Goal: Task Accomplishment & Management: Manage account settings

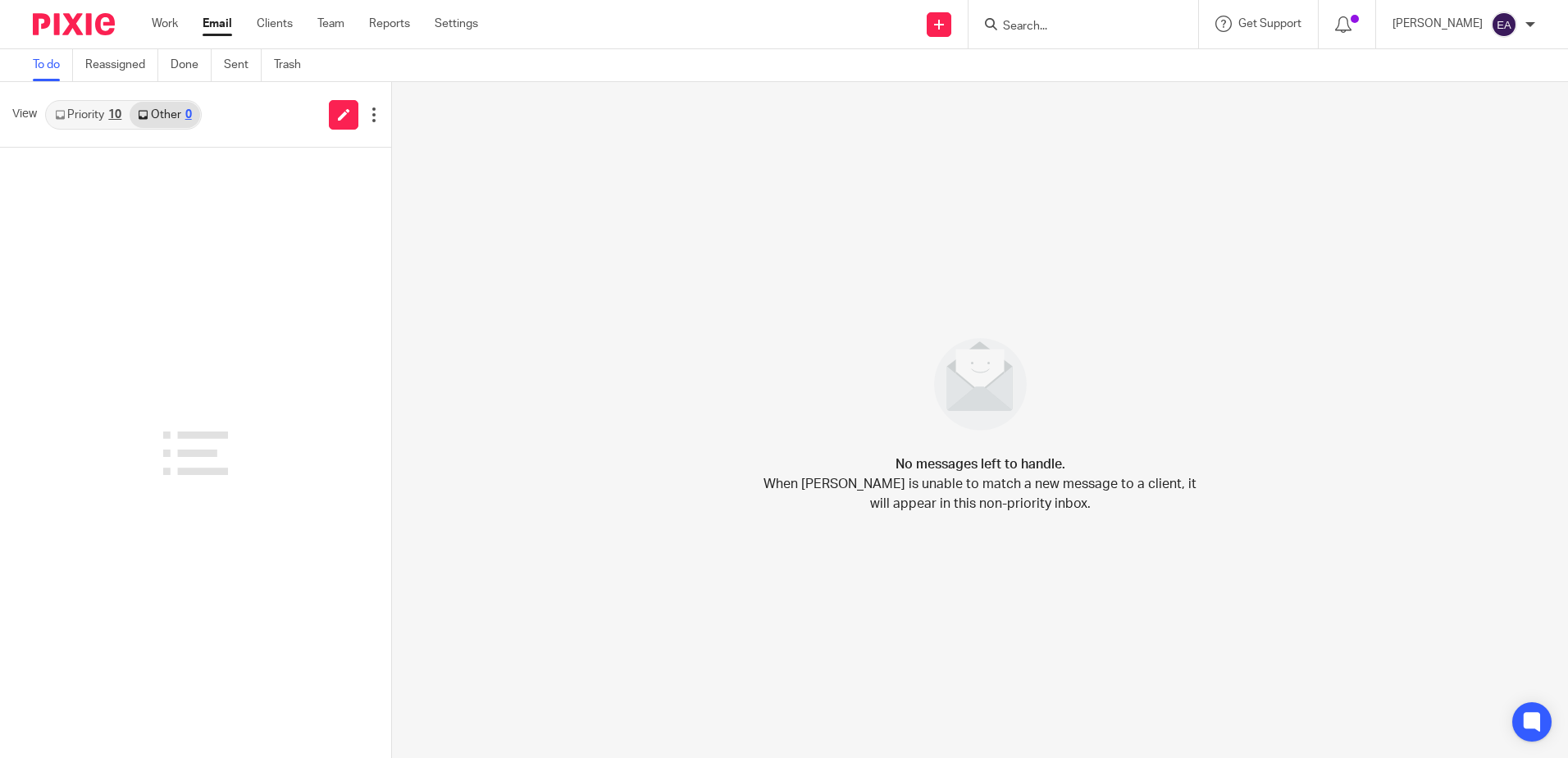
click at [1052, 23] on input "Search" at bounding box center [1076, 27] width 148 height 15
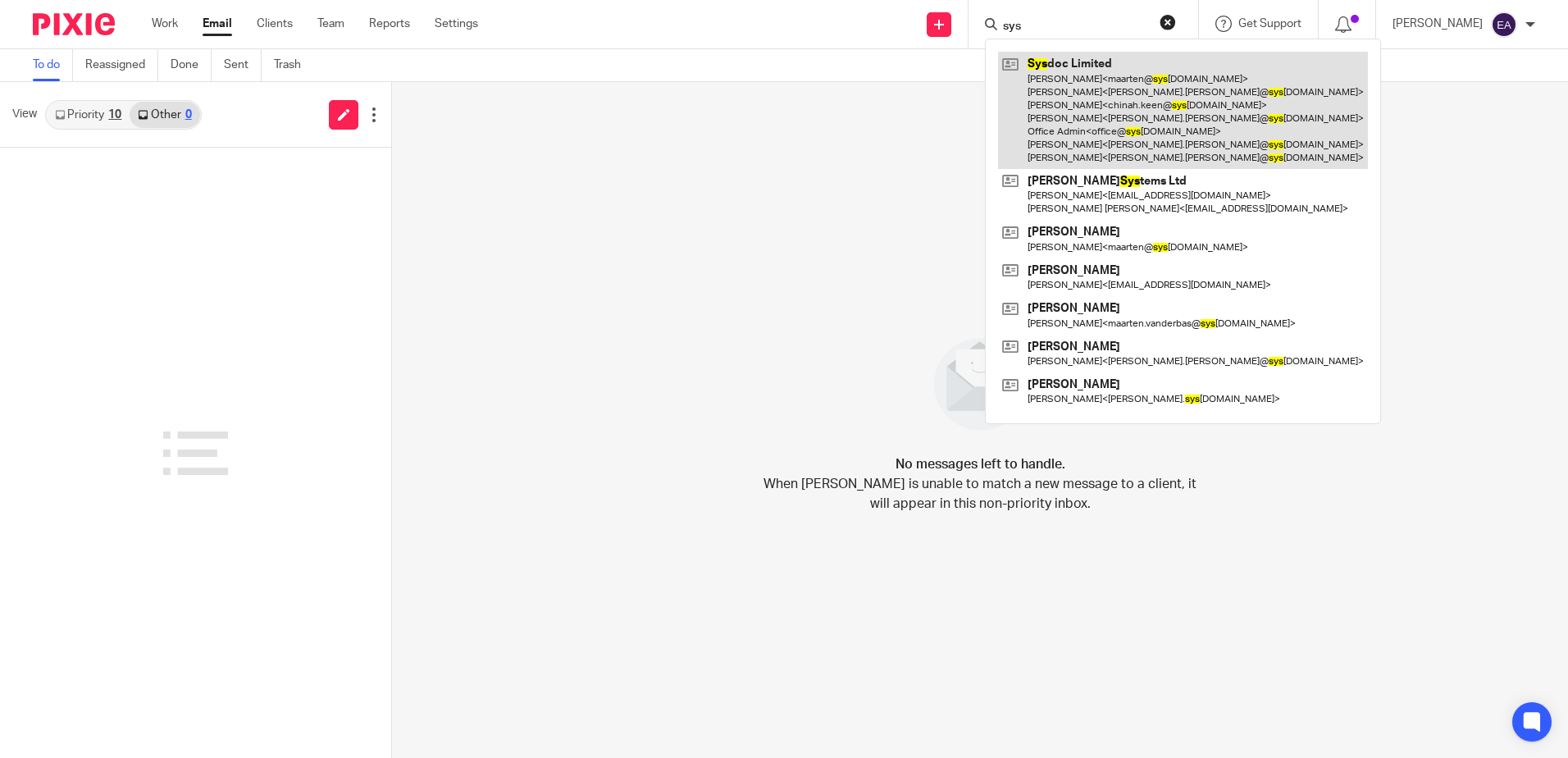
type input "sys"
click at [1097, 77] on link at bounding box center [1183, 110] width 370 height 118
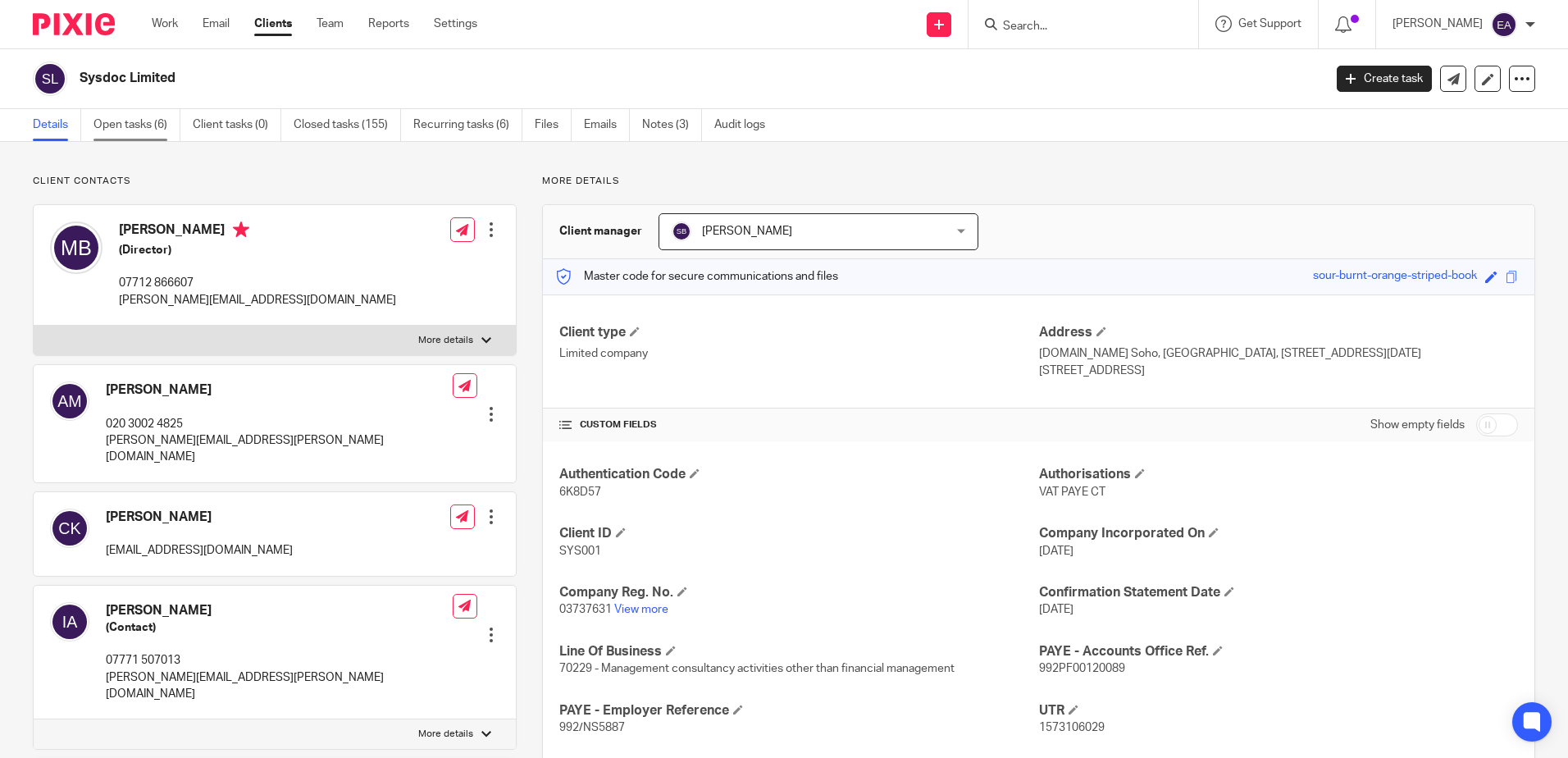
click at [158, 123] on link "Open tasks (6)" at bounding box center [136, 125] width 87 height 32
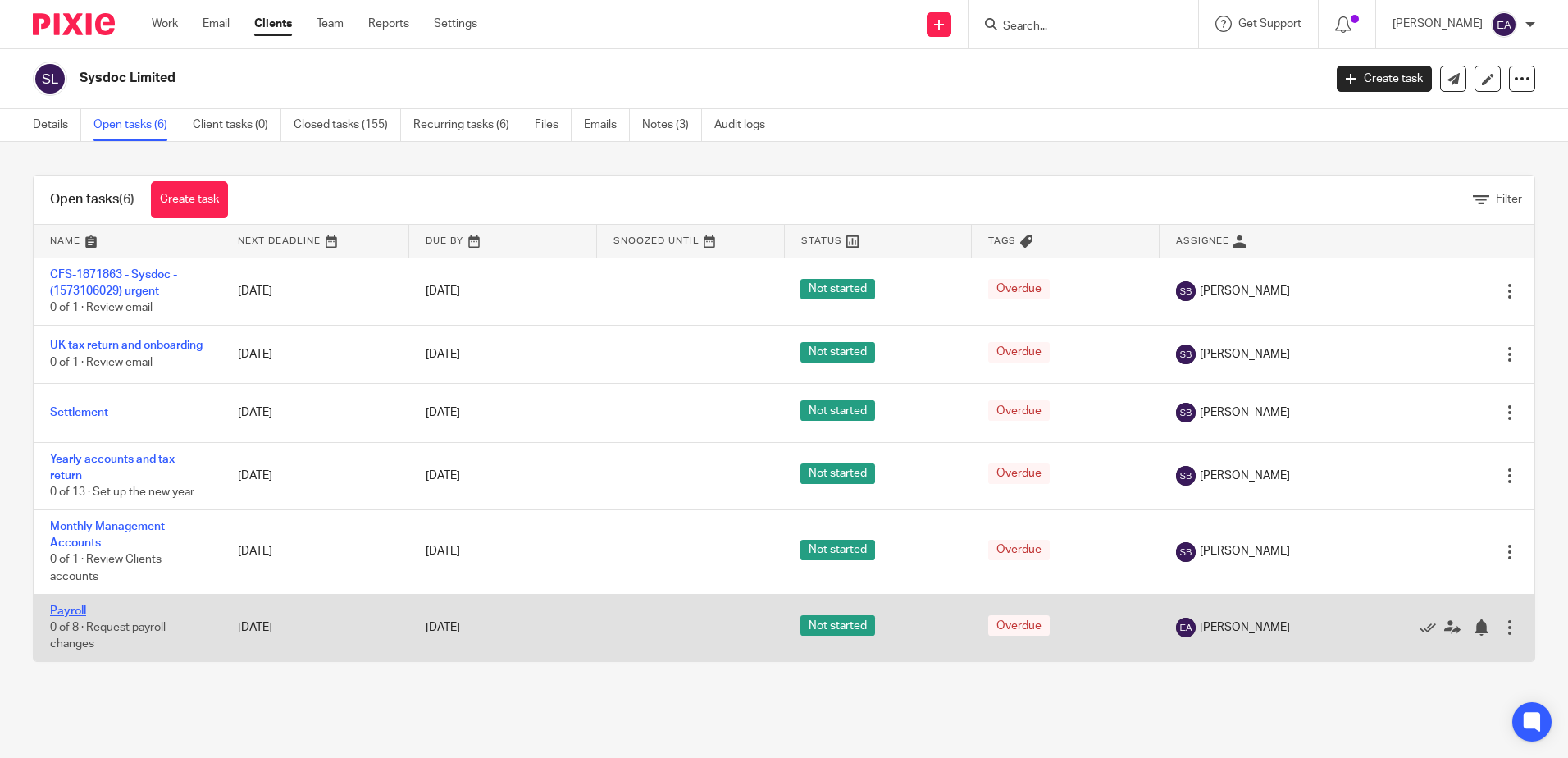
click at [67, 617] on link "Payroll" at bounding box center [68, 611] width 36 height 12
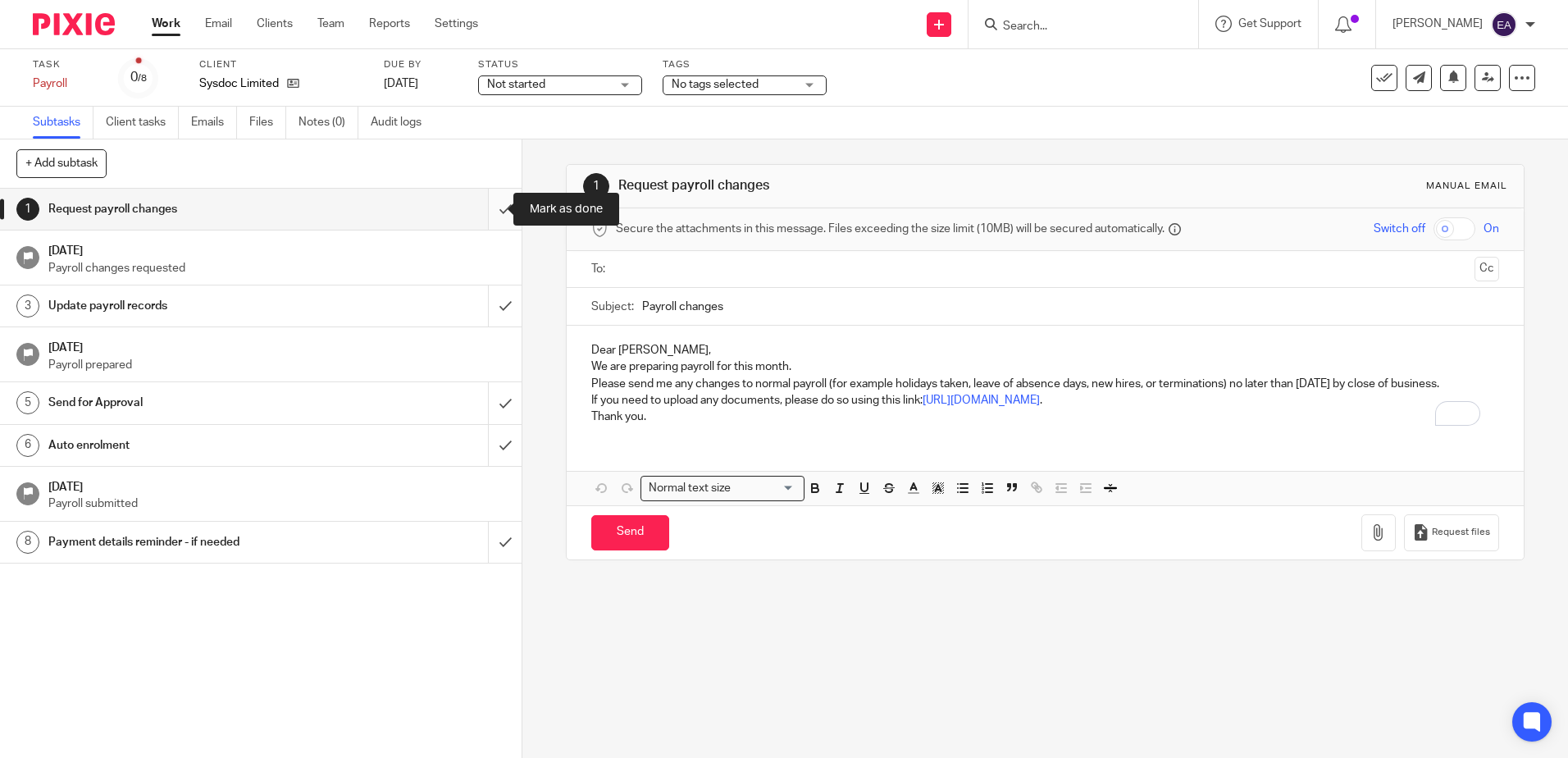
click at [492, 198] on input "submit" at bounding box center [260, 208] width 522 height 41
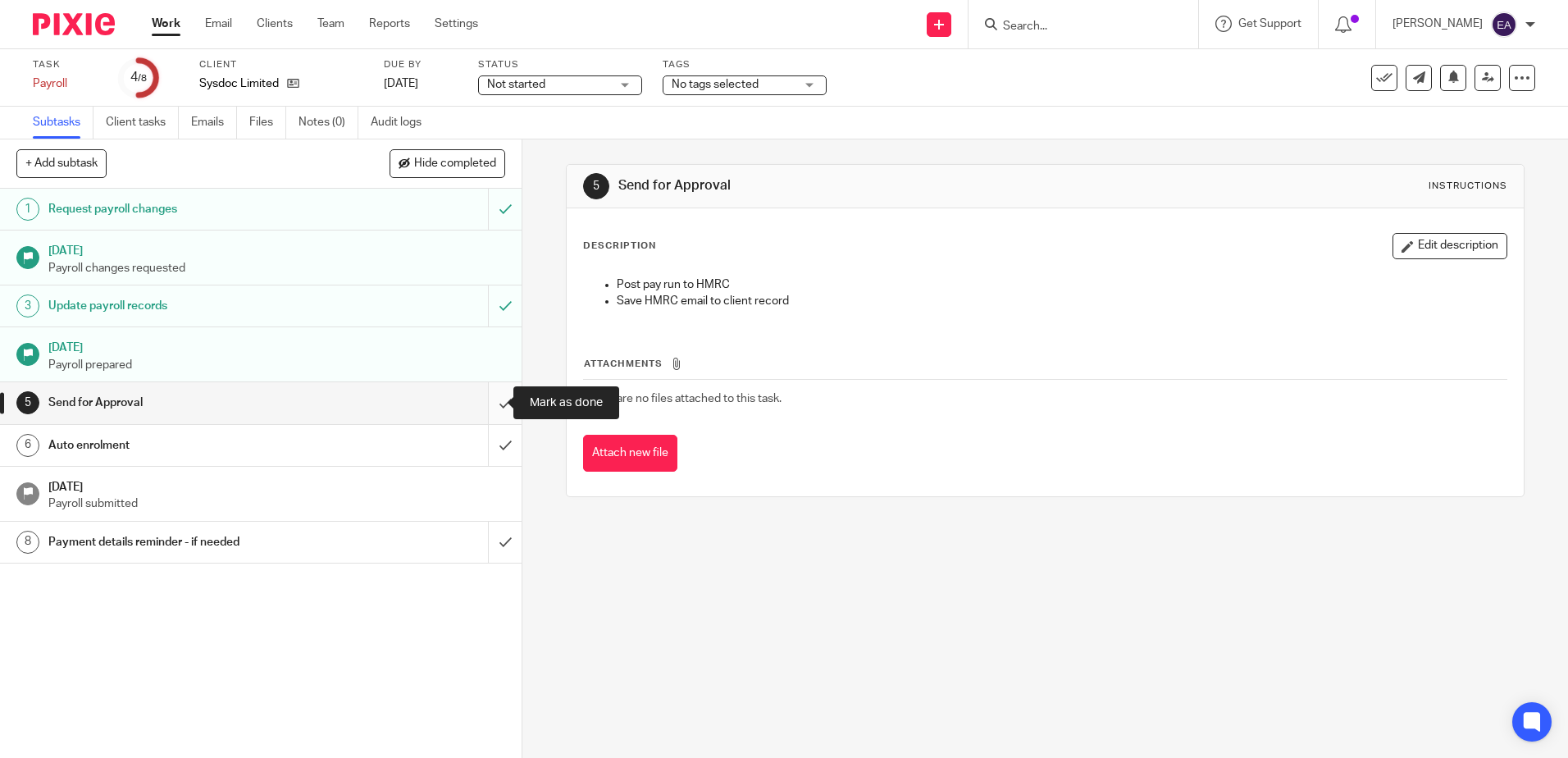
click at [487, 407] on input "submit" at bounding box center [260, 403] width 522 height 41
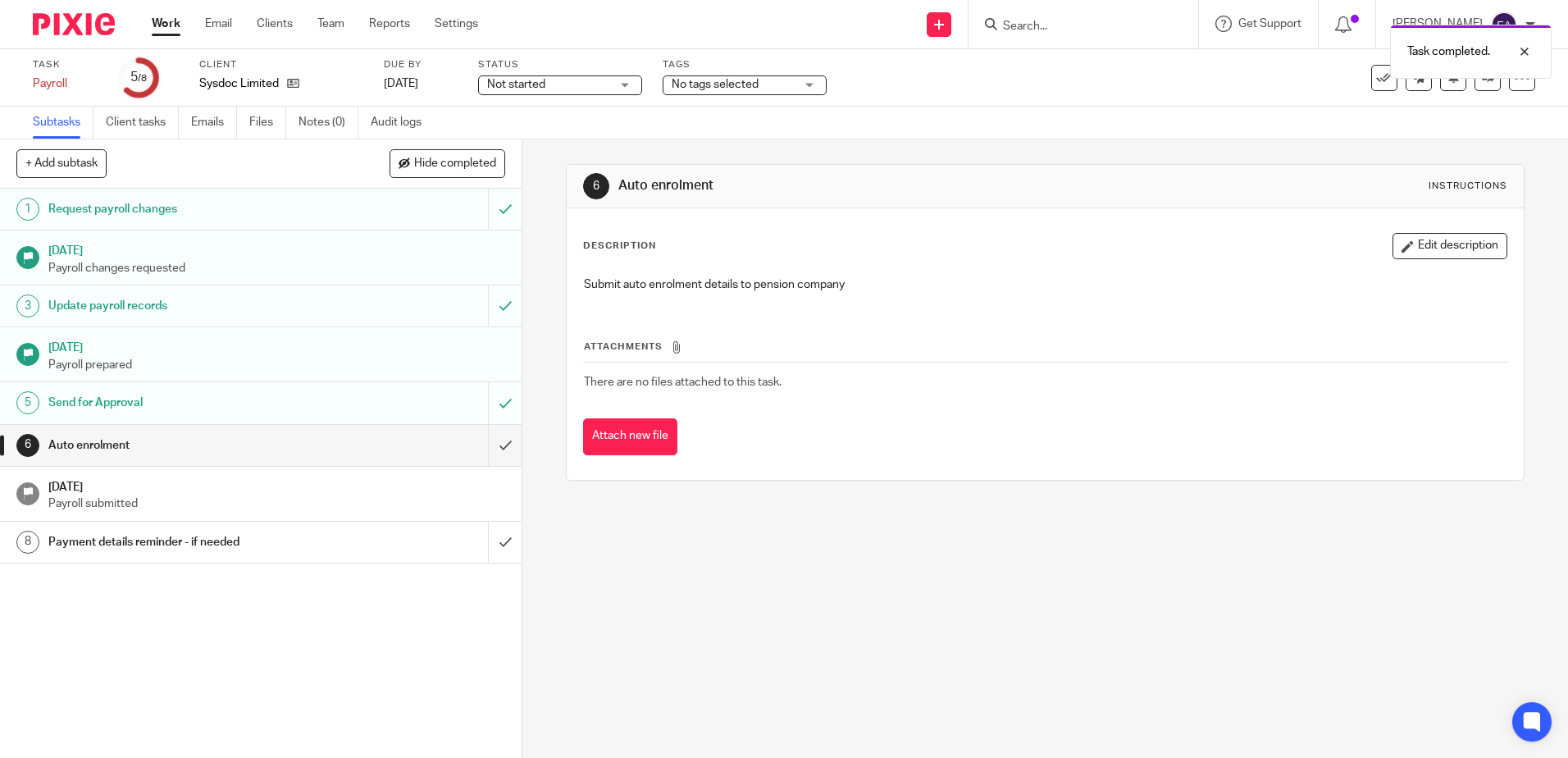
drag, startPoint x: 492, startPoint y: 442, endPoint x: 343, endPoint y: 469, distance: 151.4
click at [359, 490] on div "1 Request payroll changes 13 Aug 2025 Payroll changes requested 3 Update payrol…" at bounding box center [260, 472] width 522 height 569
click at [341, 441] on div "Auto enrolment" at bounding box center [260, 445] width 424 height 24
click at [271, 542] on h1 "Payment details reminder - if needed" at bounding box center [190, 542] width 282 height 24
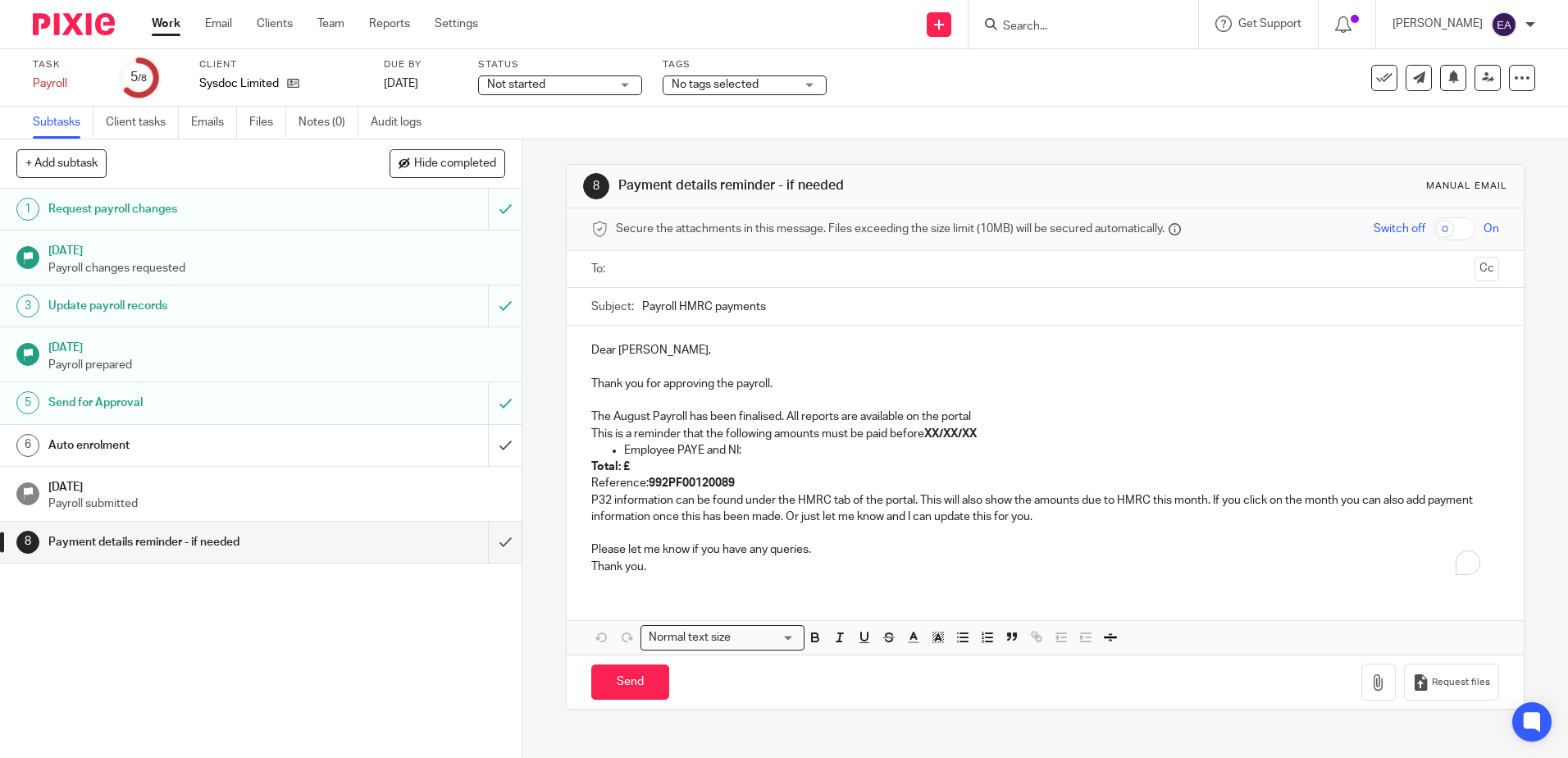
click at [630, 267] on input "text" at bounding box center [1044, 269] width 845 height 18
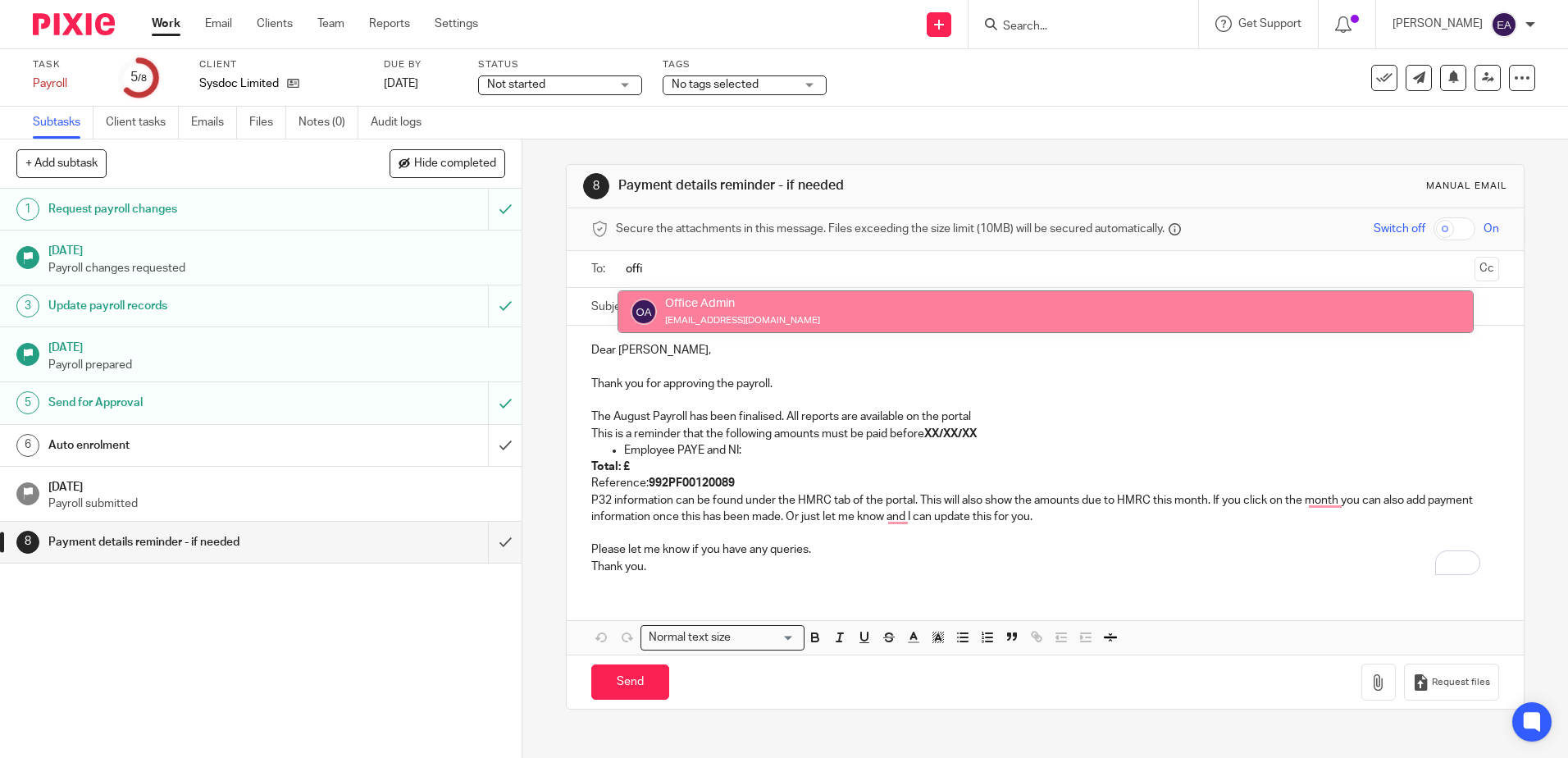
type input "offi"
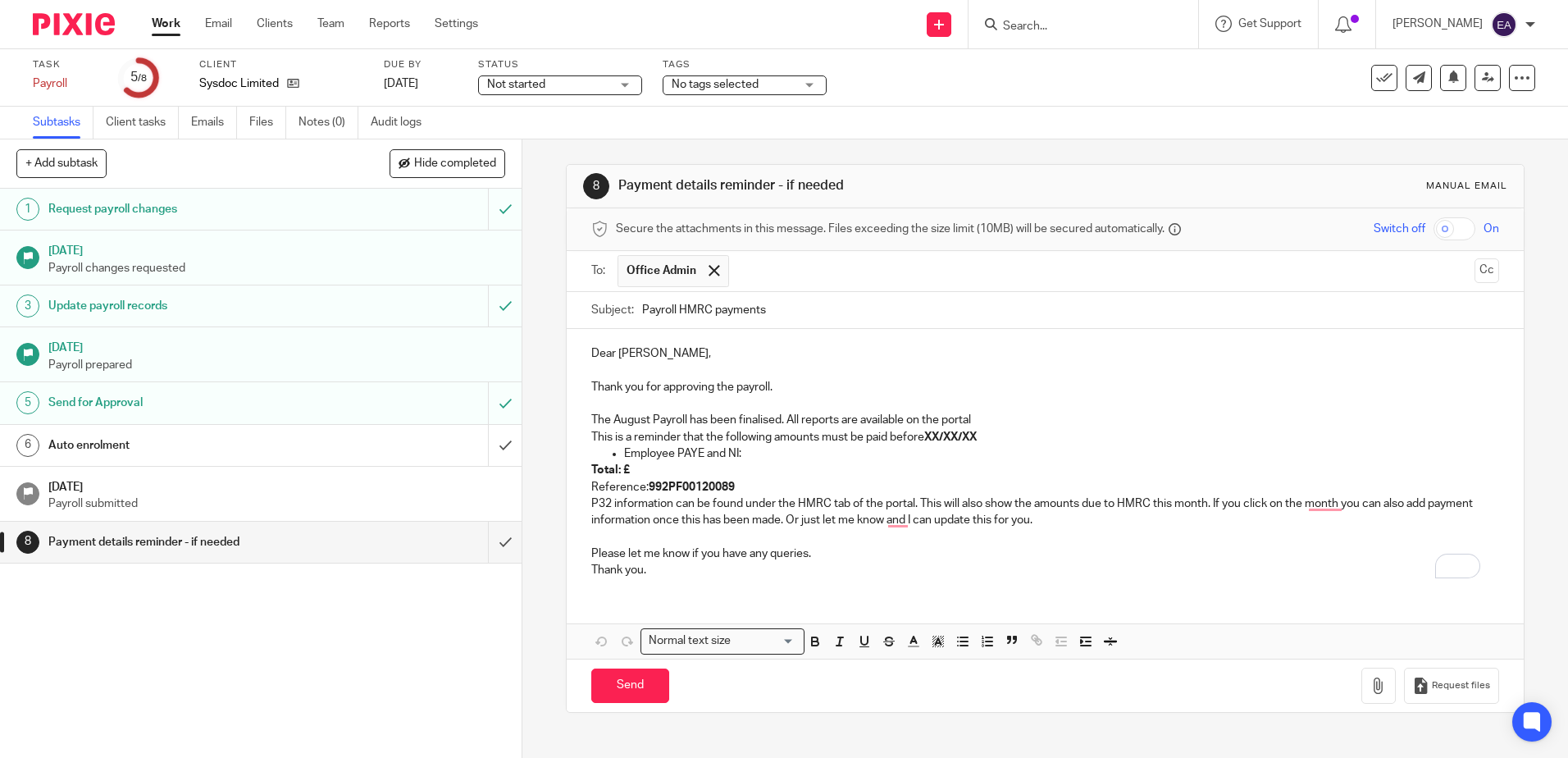
click at [611, 355] on p "Dear Maarten," at bounding box center [1044, 354] width 907 height 17
drag, startPoint x: 611, startPoint y: 355, endPoint x: 577, endPoint y: 356, distance: 34.0
click at [577, 356] on div "Dear Maarten, Thank you for approving the payroll. The August Payroll has been …" at bounding box center [1044, 459] width 956 height 261
drag, startPoint x: 813, startPoint y: 386, endPoint x: 579, endPoint y: 376, distance: 234.2
click at [579, 376] on div "Hi Maarten, Thank you for approving the payroll. The August Payroll has been fi…" at bounding box center [1044, 459] width 956 height 261
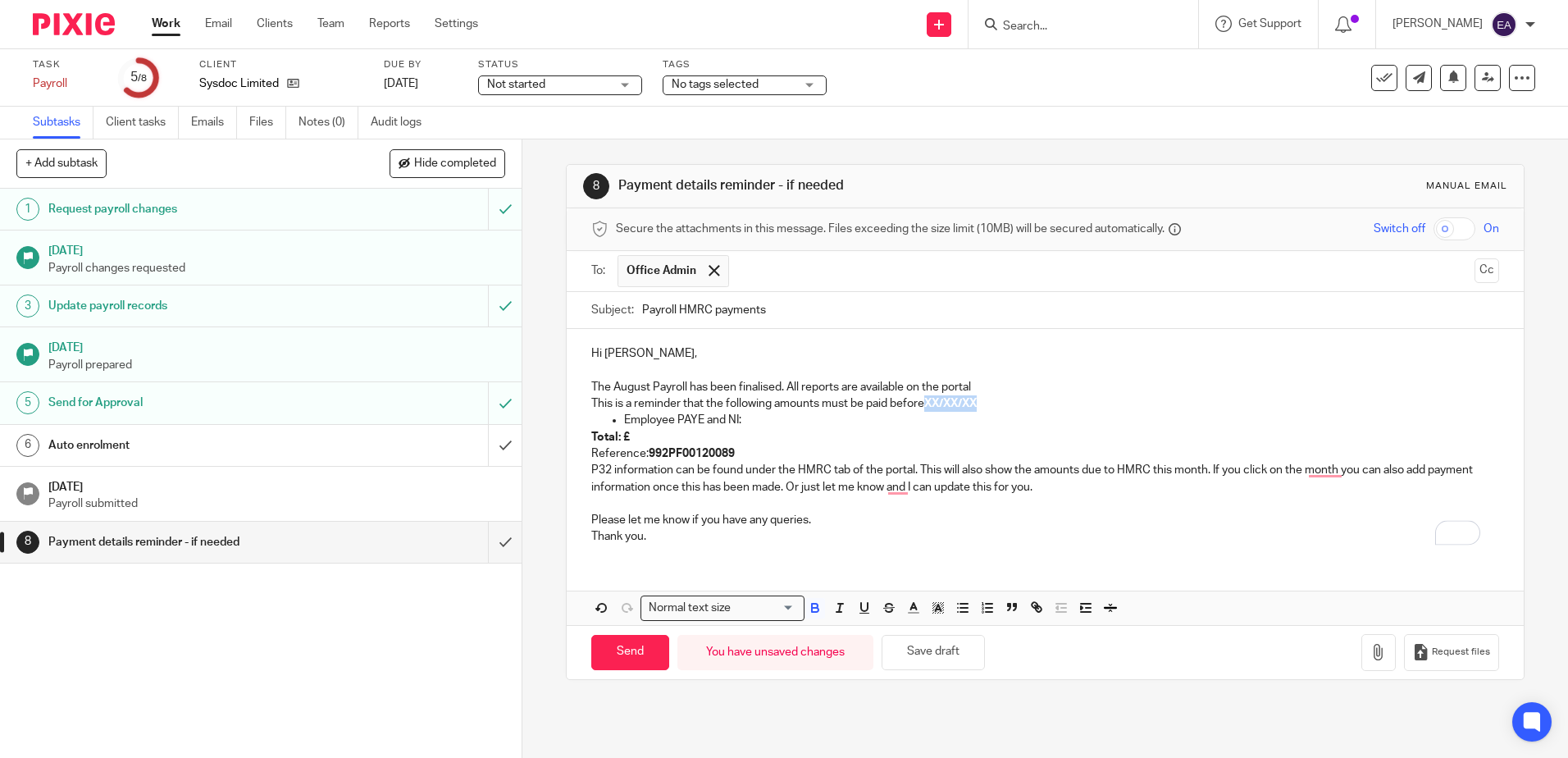
drag, startPoint x: 987, startPoint y: 402, endPoint x: 929, endPoint y: 402, distance: 58.0
click at [929, 402] on p "This is a reminder that the following amounts must be paid before XX/XX/XX" at bounding box center [1044, 403] width 907 height 17
click at [942, 401] on strong "22/9/2025" at bounding box center [943, 403] width 37 height 12
click at [664, 436] on p "Total: £" at bounding box center [1044, 437] width 907 height 17
click at [644, 434] on strong "Total: £108039.81" at bounding box center [638, 437] width 93 height 12
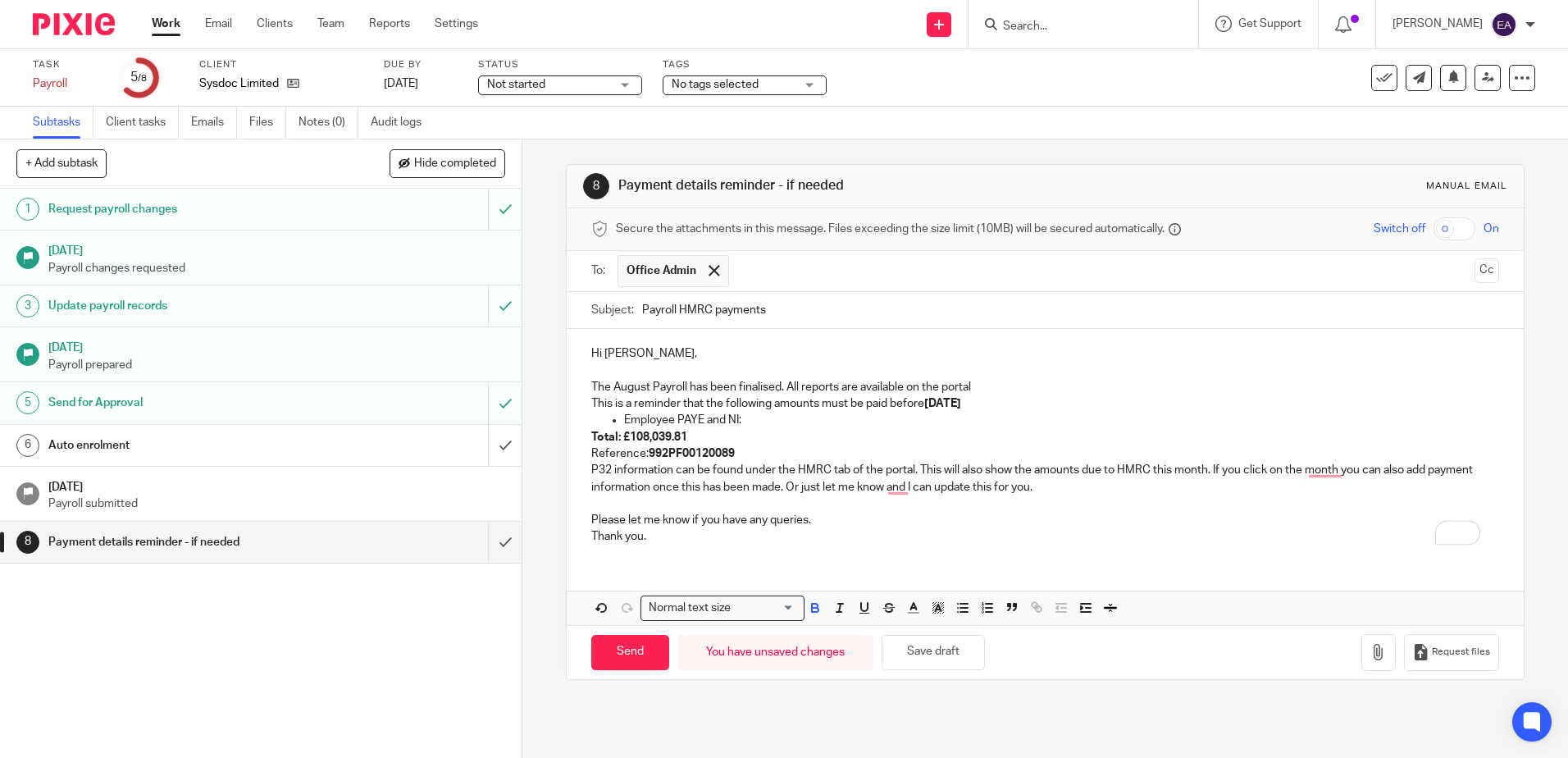
click at [742, 449] on p "Reference: 992PF00120089" at bounding box center [1044, 454] width 907 height 17
click at [774, 268] on input "text" at bounding box center [1102, 271] width 731 height 32
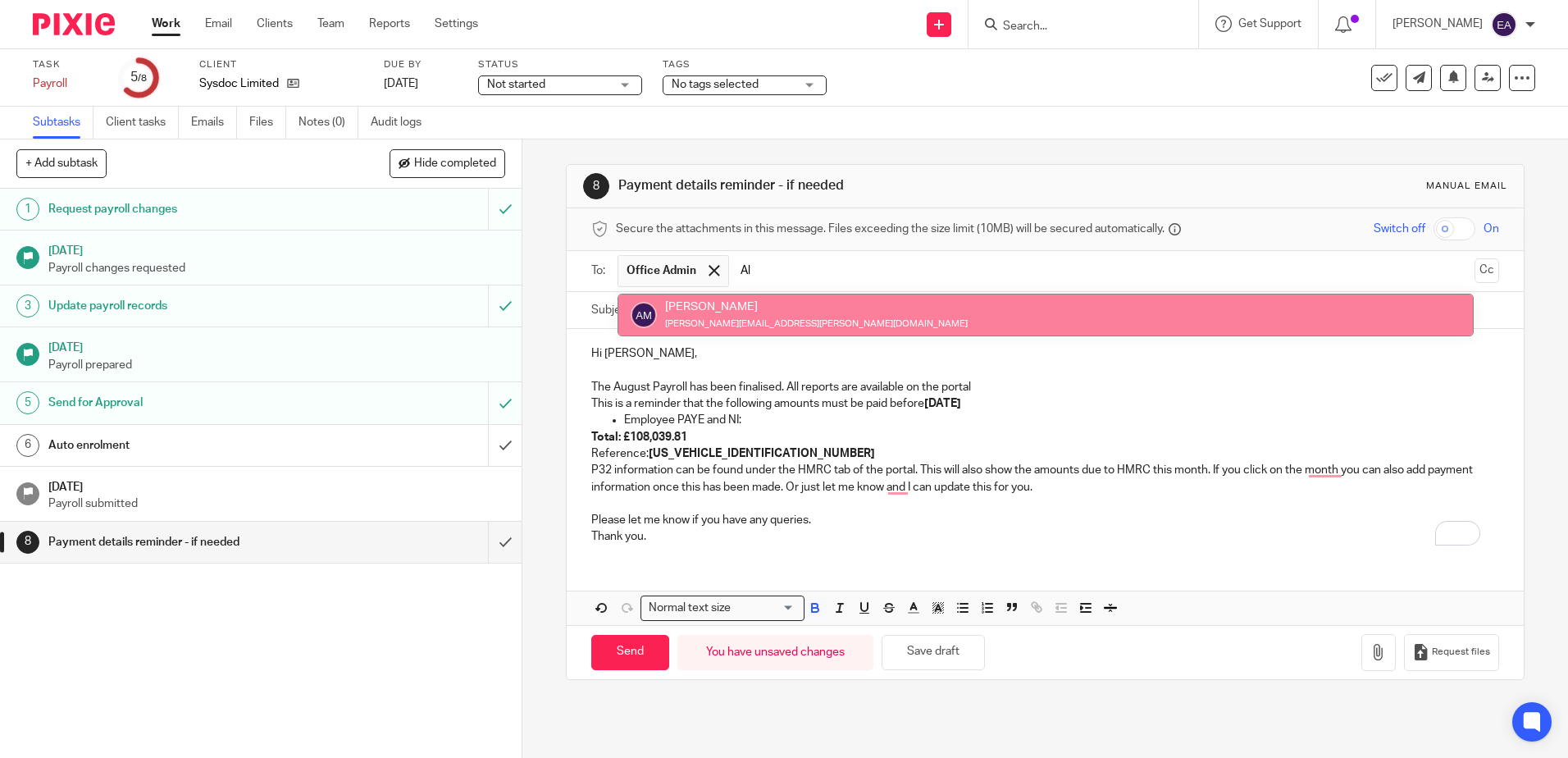
type input "Al"
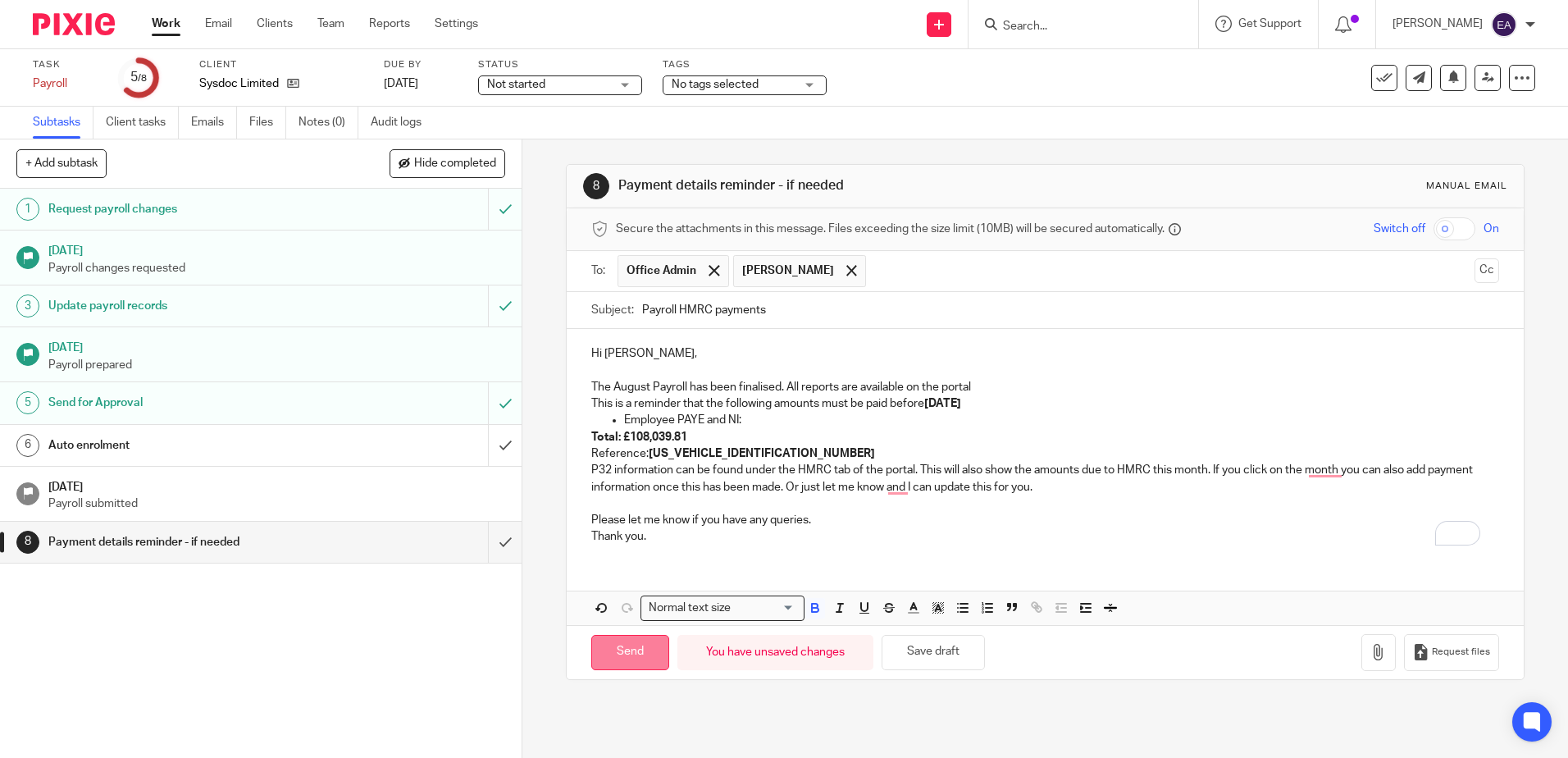
click at [620, 660] on input "Send" at bounding box center [630, 652] width 78 height 35
type input "Sent"
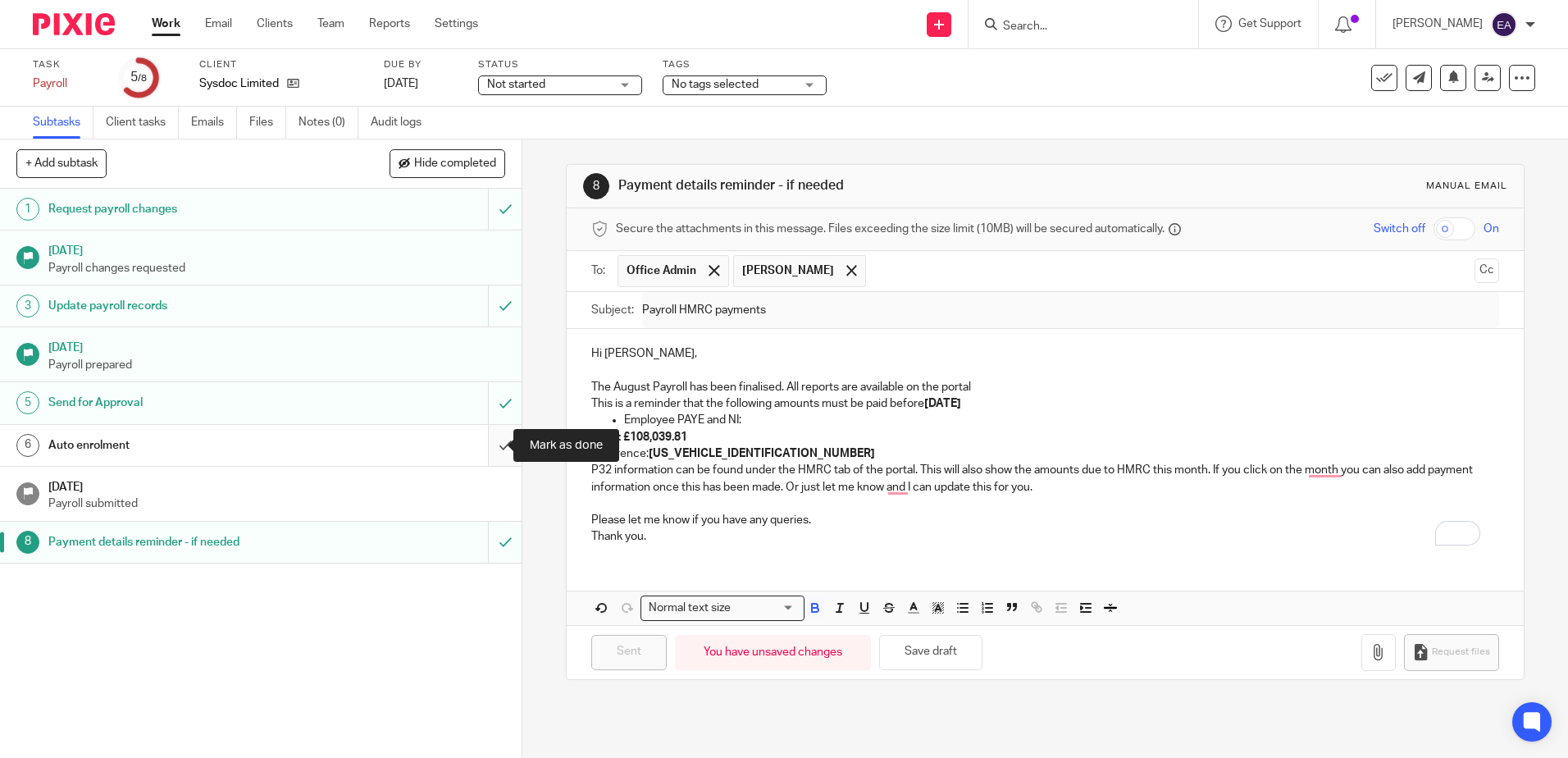
click at [488, 443] on input "submit" at bounding box center [260, 445] width 522 height 41
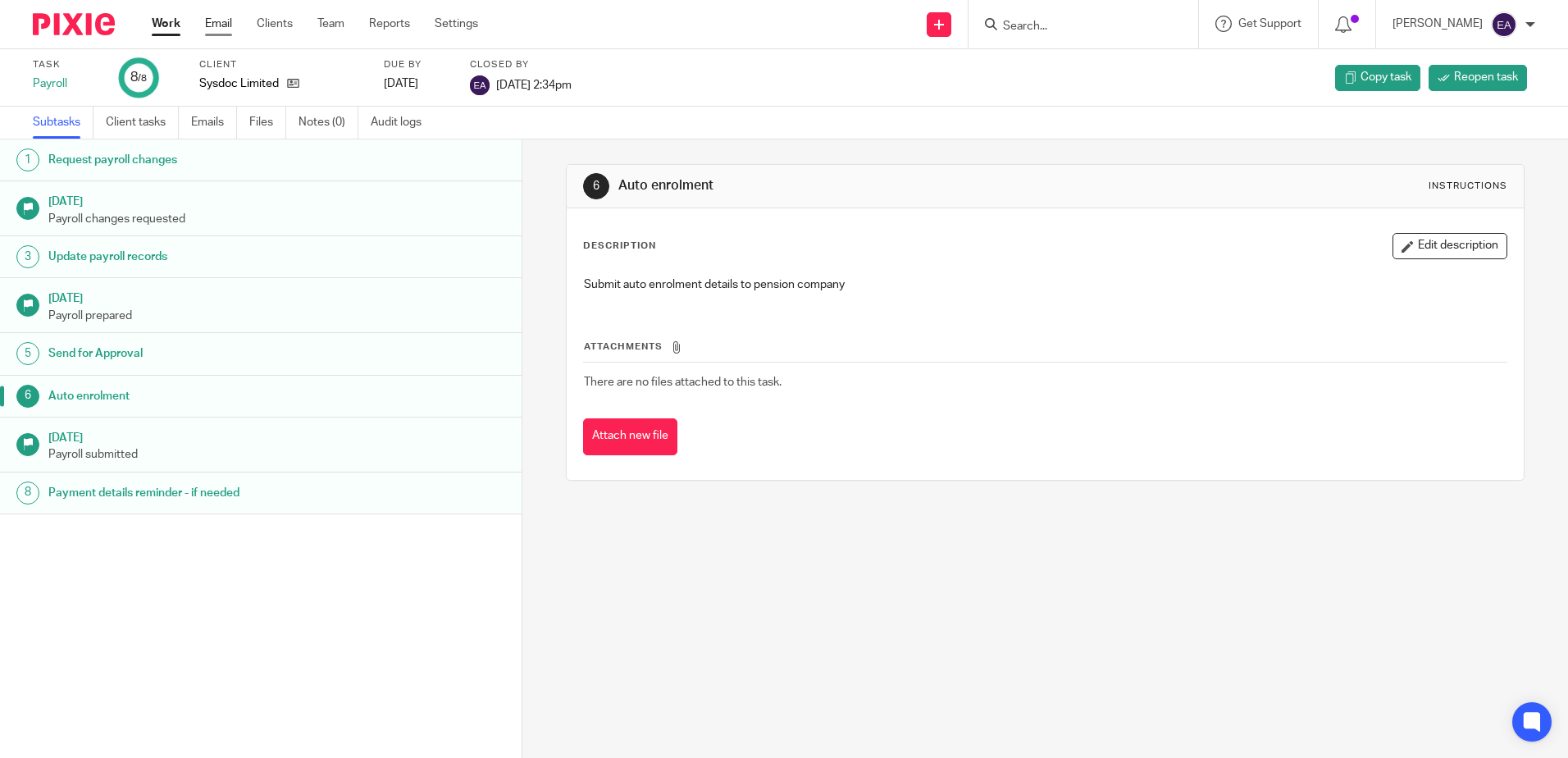
click at [230, 24] on link "Email" at bounding box center [218, 24] width 27 height 17
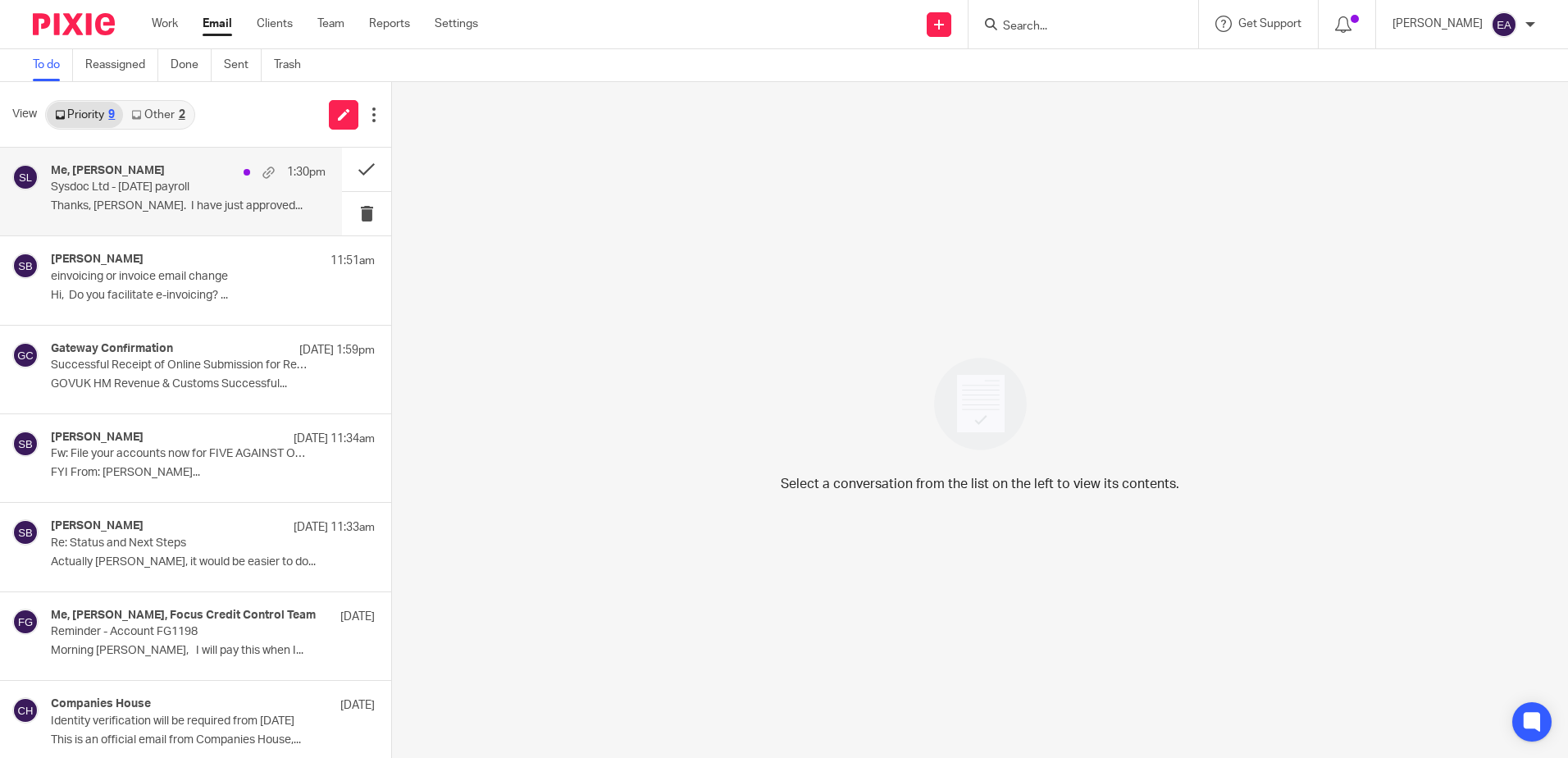
click at [113, 217] on div "Me, [PERSON_NAME] 1:30pm Sysdoc Ltd - [DATE] payroll Thanks, [PERSON_NAME]. I h…" at bounding box center [188, 191] width 275 height 55
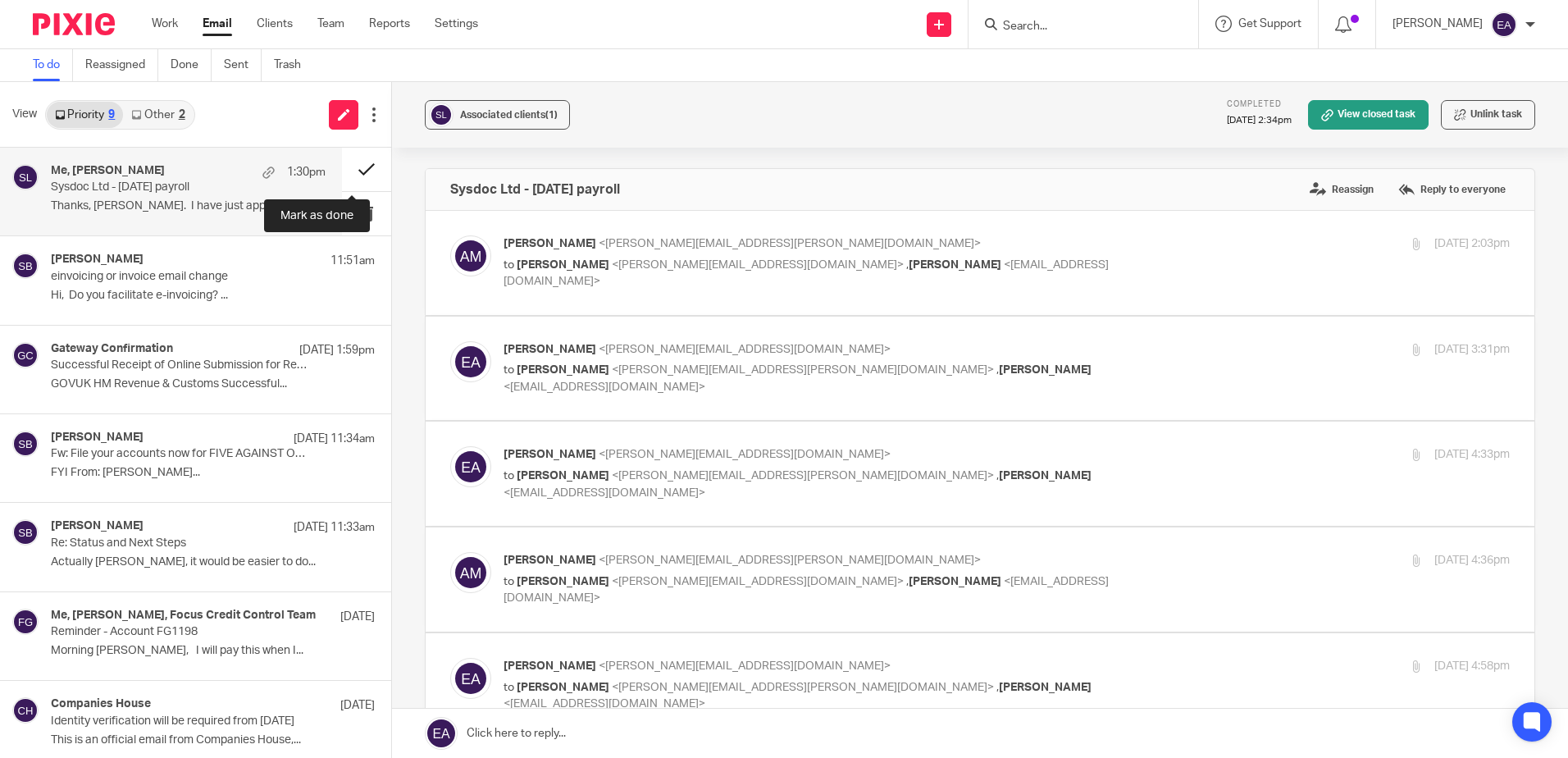
click at [350, 171] on button at bounding box center [366, 170] width 50 height 44
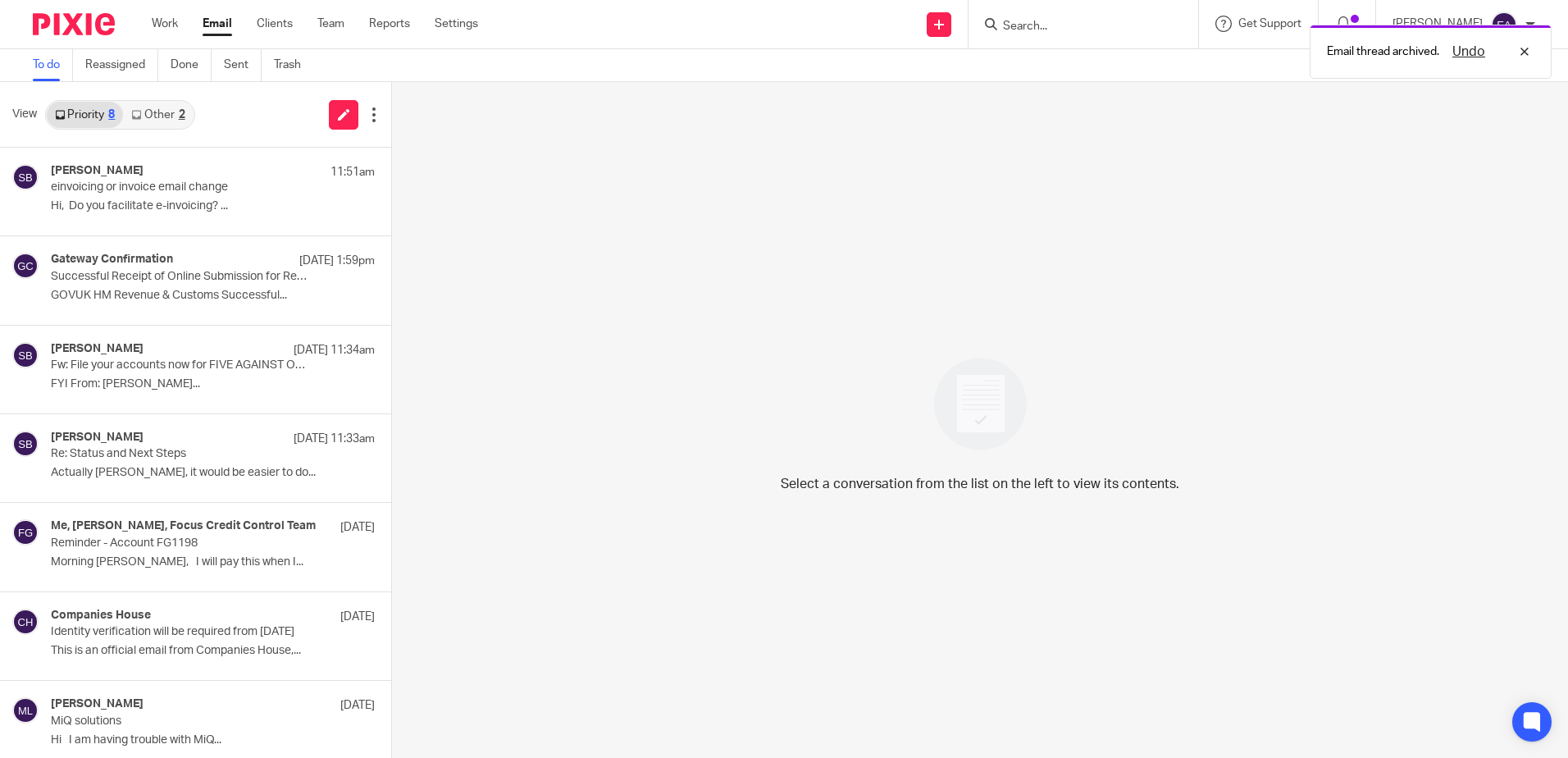
click at [160, 114] on link "Other 2" at bounding box center [157, 114] width 70 height 26
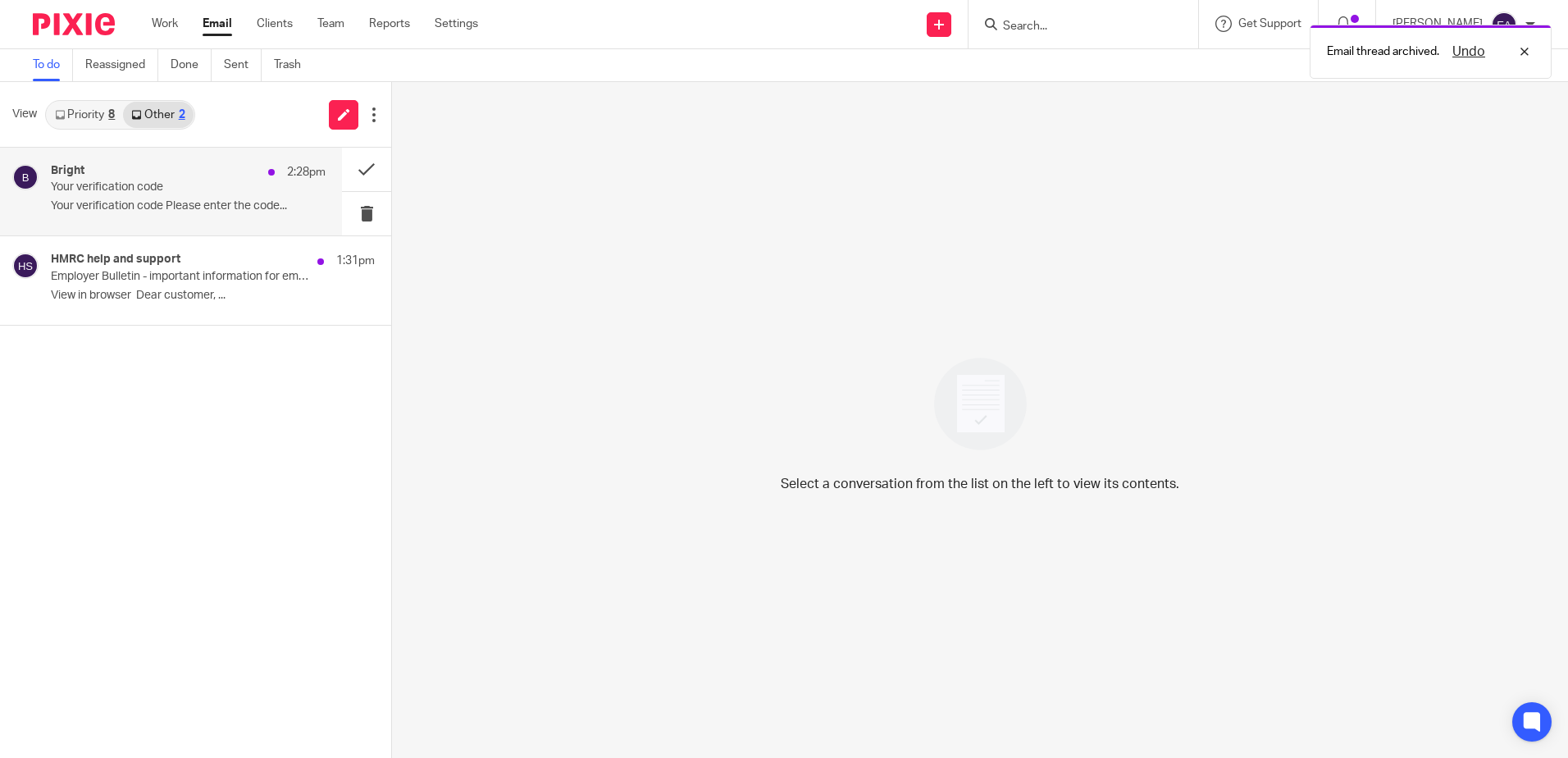
click at [163, 166] on div "Bright 2:28pm" at bounding box center [188, 172] width 275 height 17
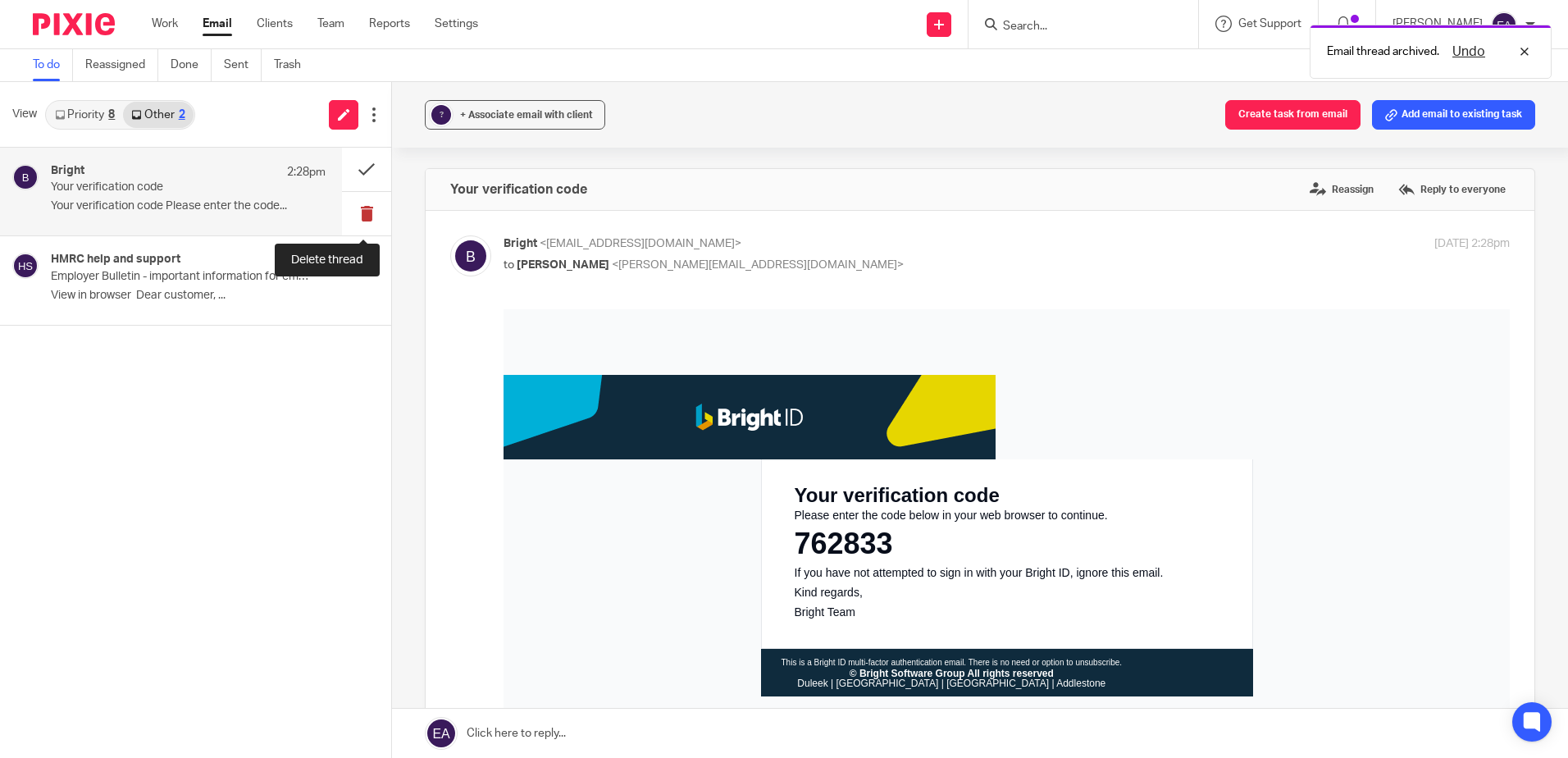
click at [362, 210] on button at bounding box center [366, 213] width 50 height 44
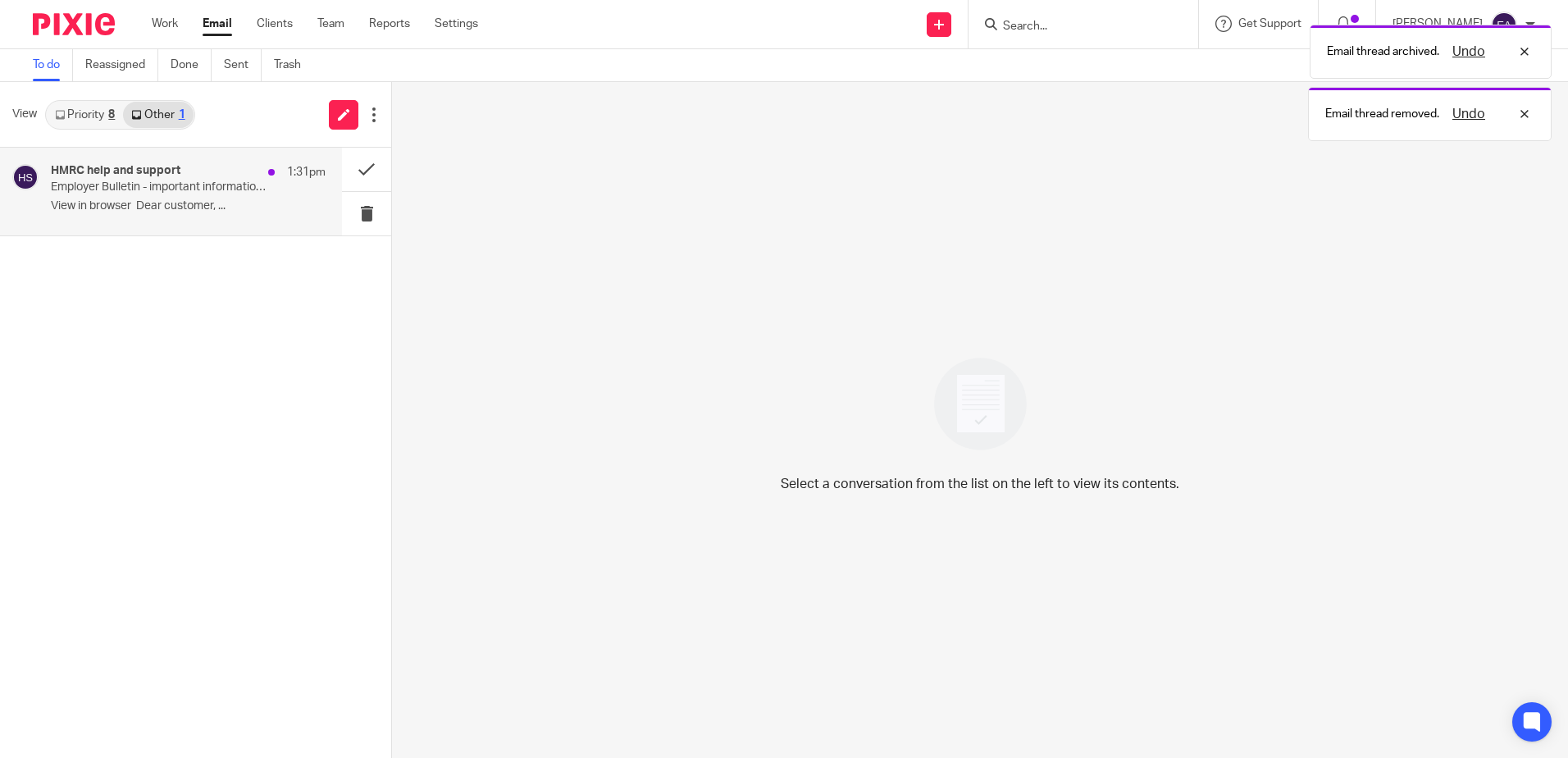
click at [124, 200] on p "﻿View in browser﻿ Dear customer, ..." at bounding box center [188, 206] width 275 height 14
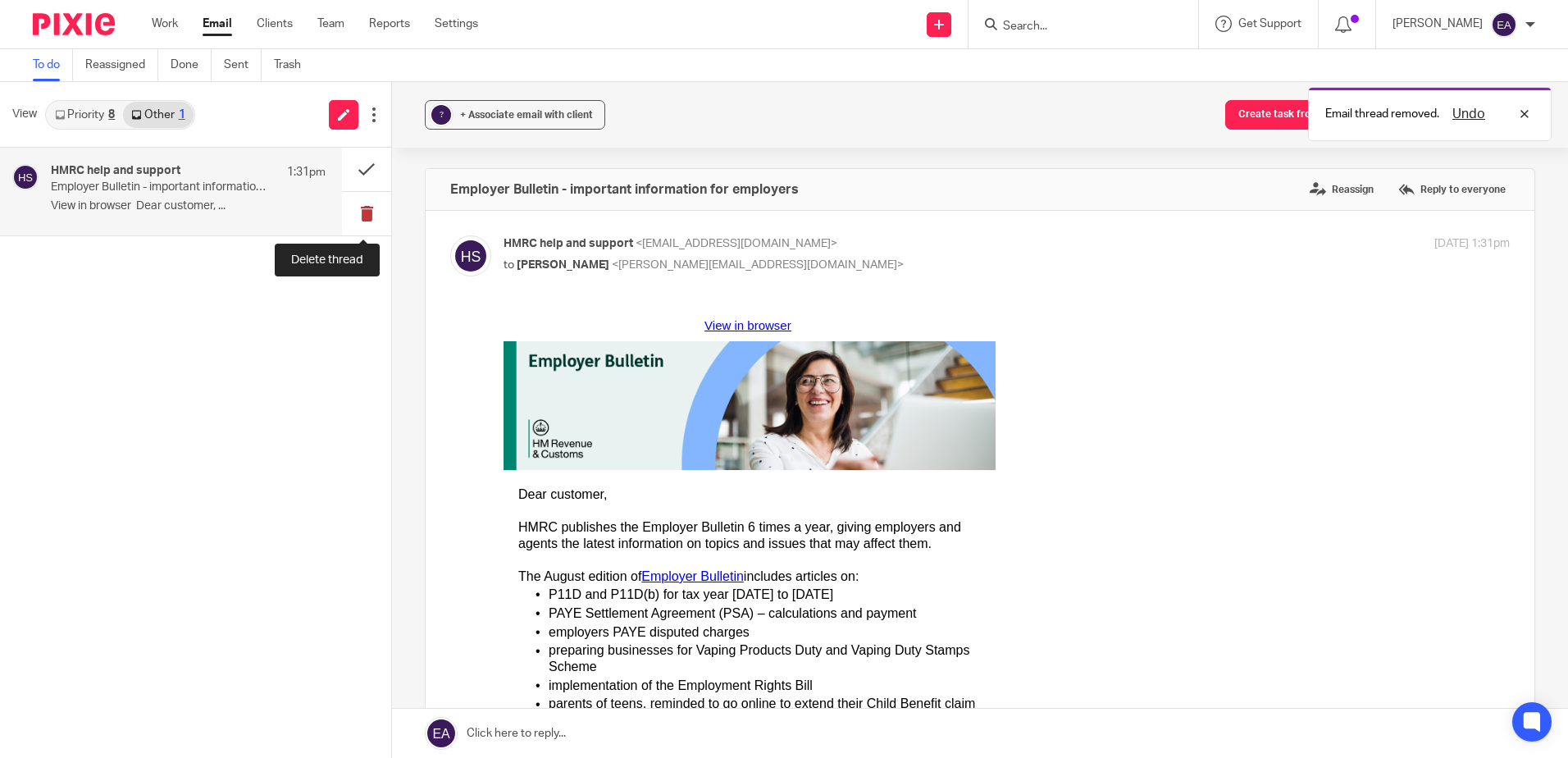
click at [365, 213] on button at bounding box center [366, 213] width 50 height 44
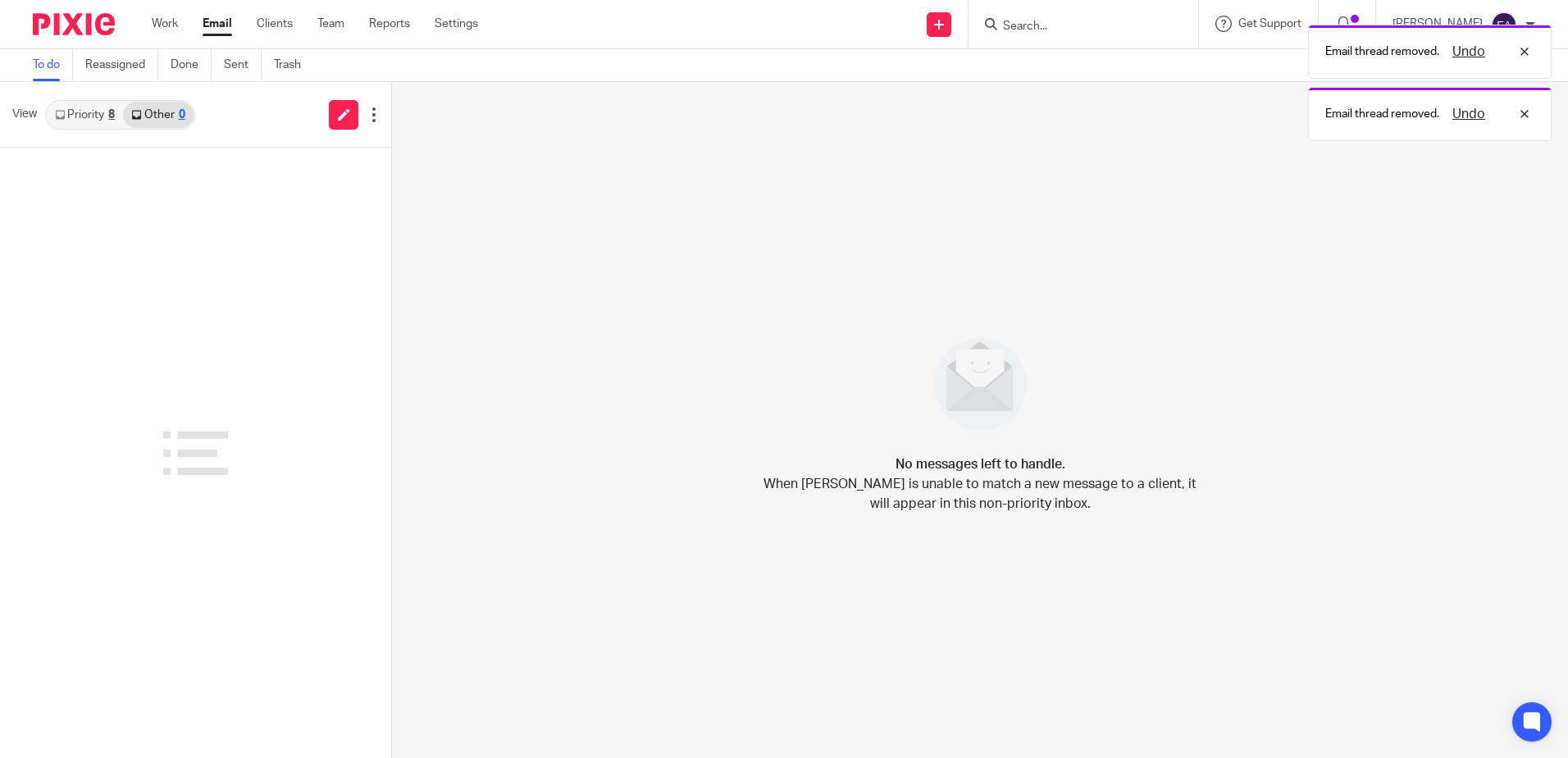
click at [74, 108] on link "Priority 8" at bounding box center [85, 114] width 76 height 26
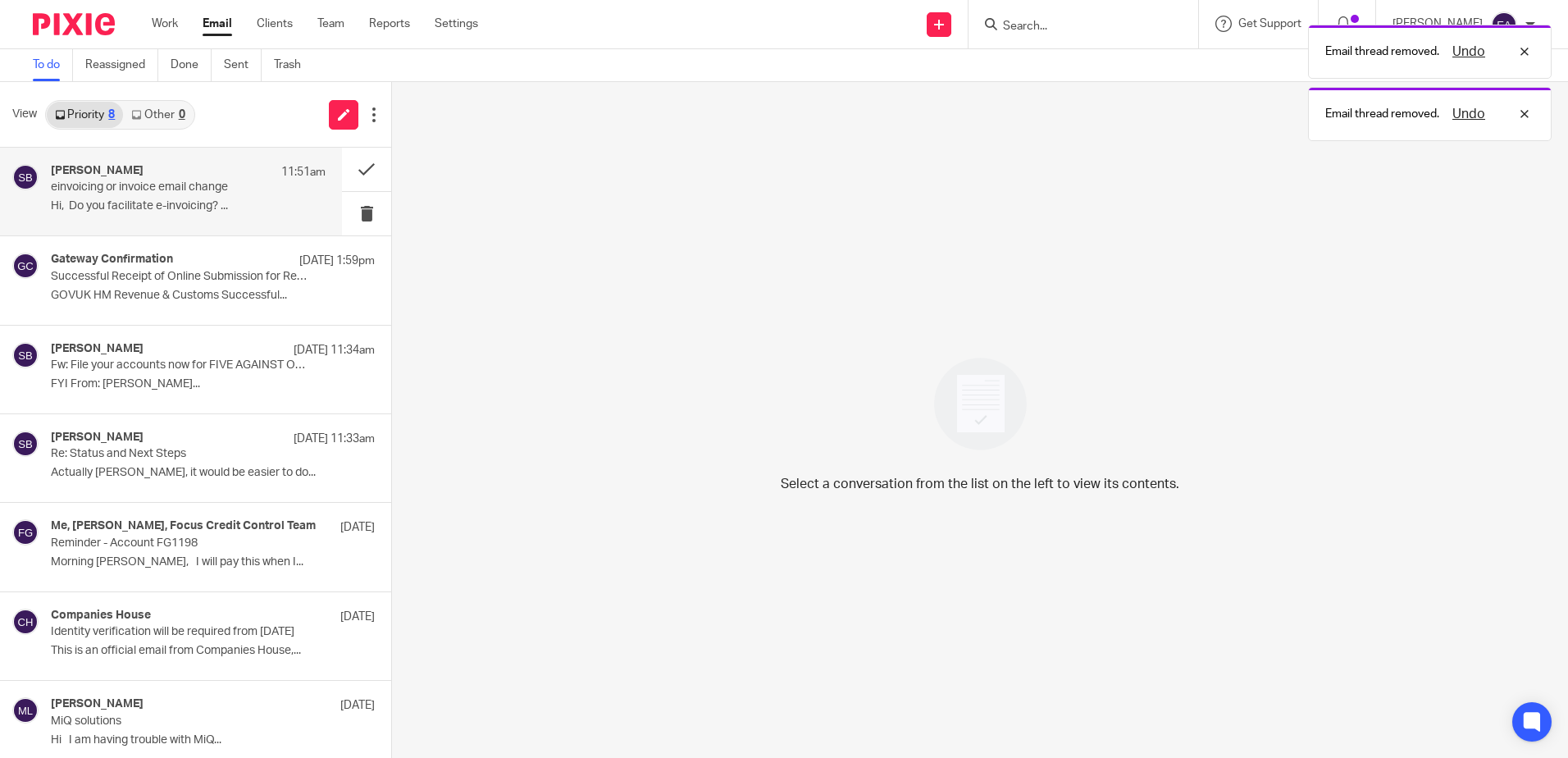
click at [194, 197] on div "[PERSON_NAME] 11:51am einvoicing or invoice email change Hi, Do you facilitate …" at bounding box center [188, 191] width 275 height 55
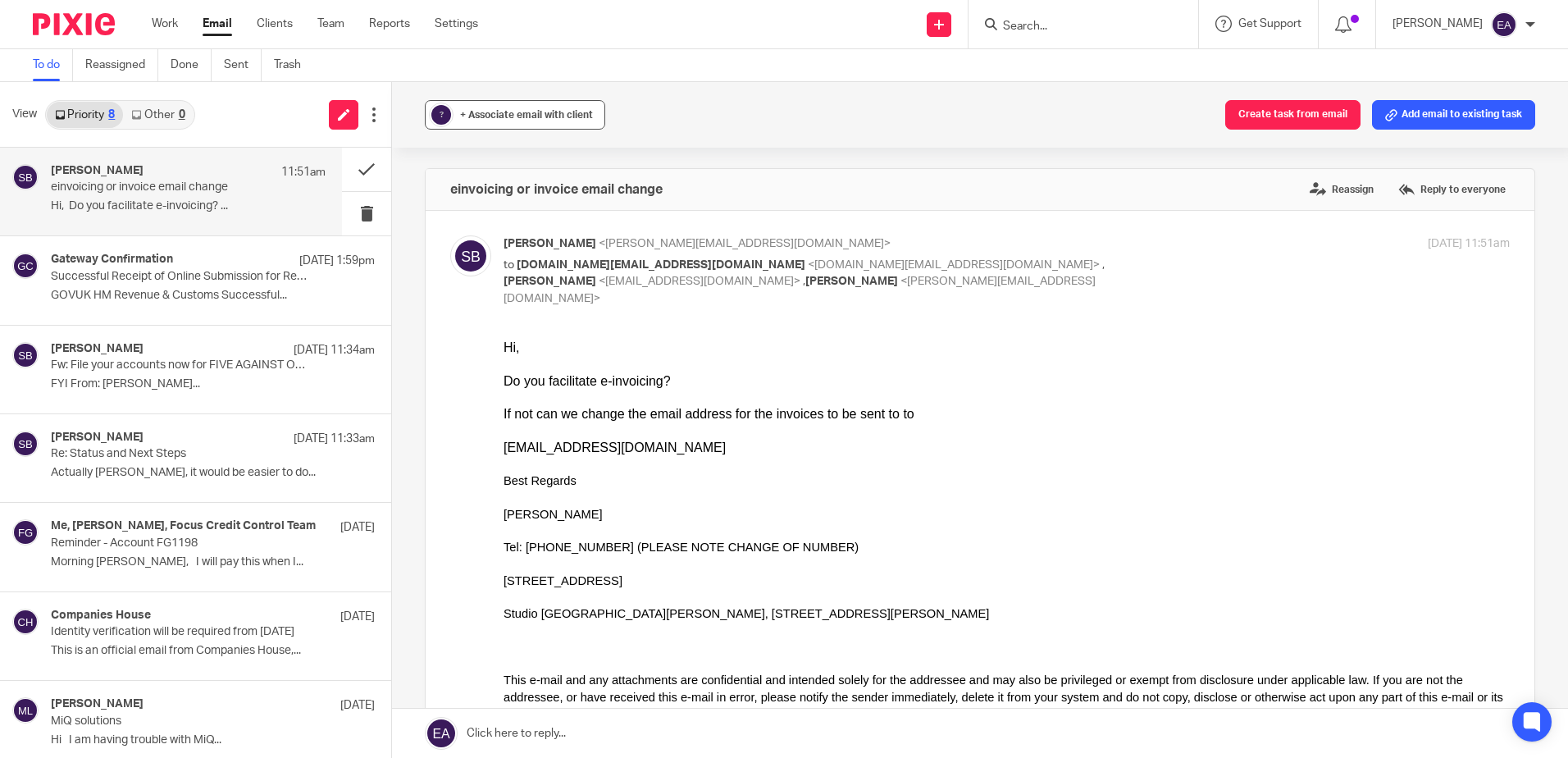
click at [504, 124] on button "? + Associate email with client" at bounding box center [515, 114] width 181 height 29
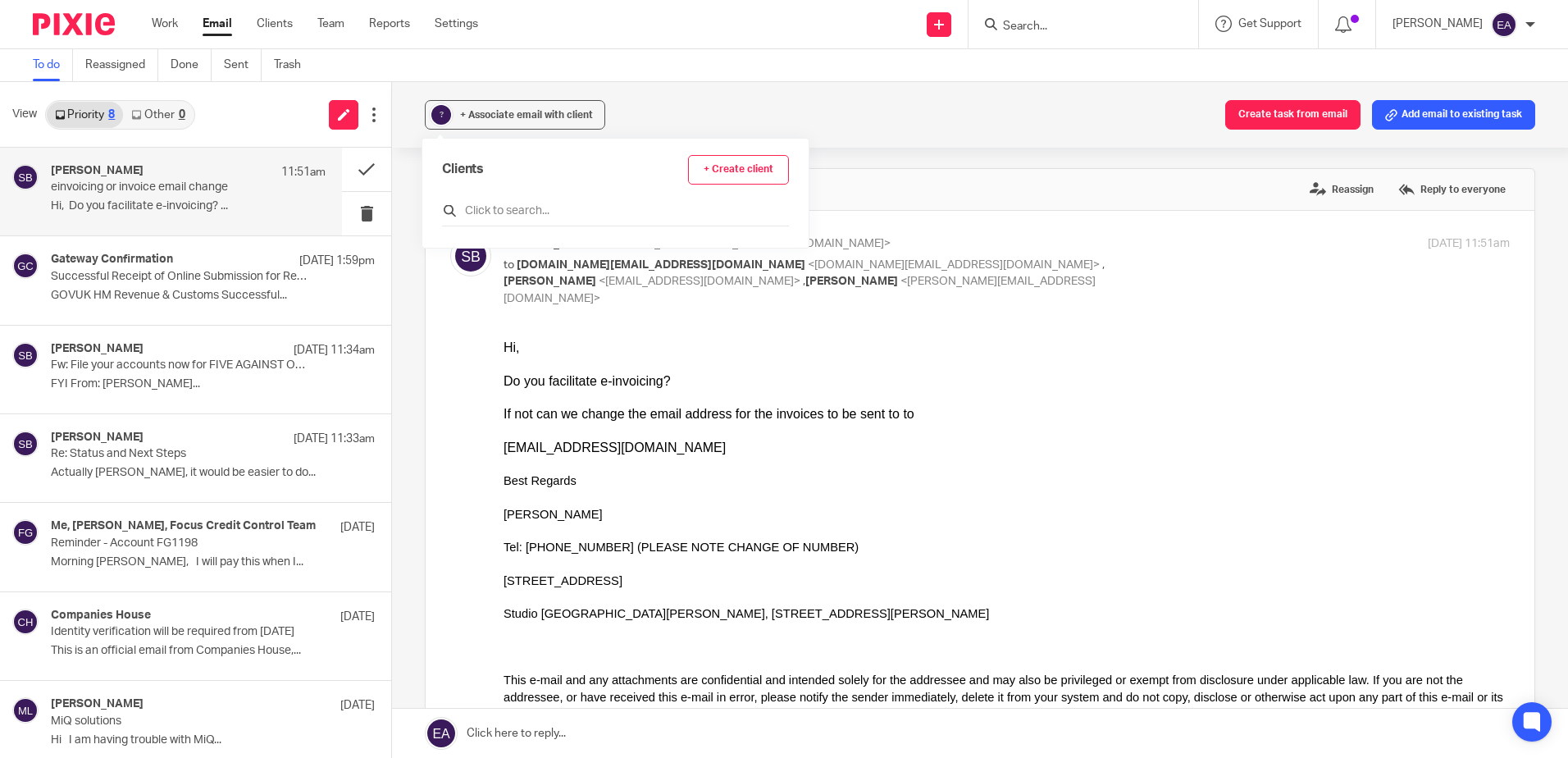
click at [534, 208] on input "text" at bounding box center [615, 211] width 347 height 17
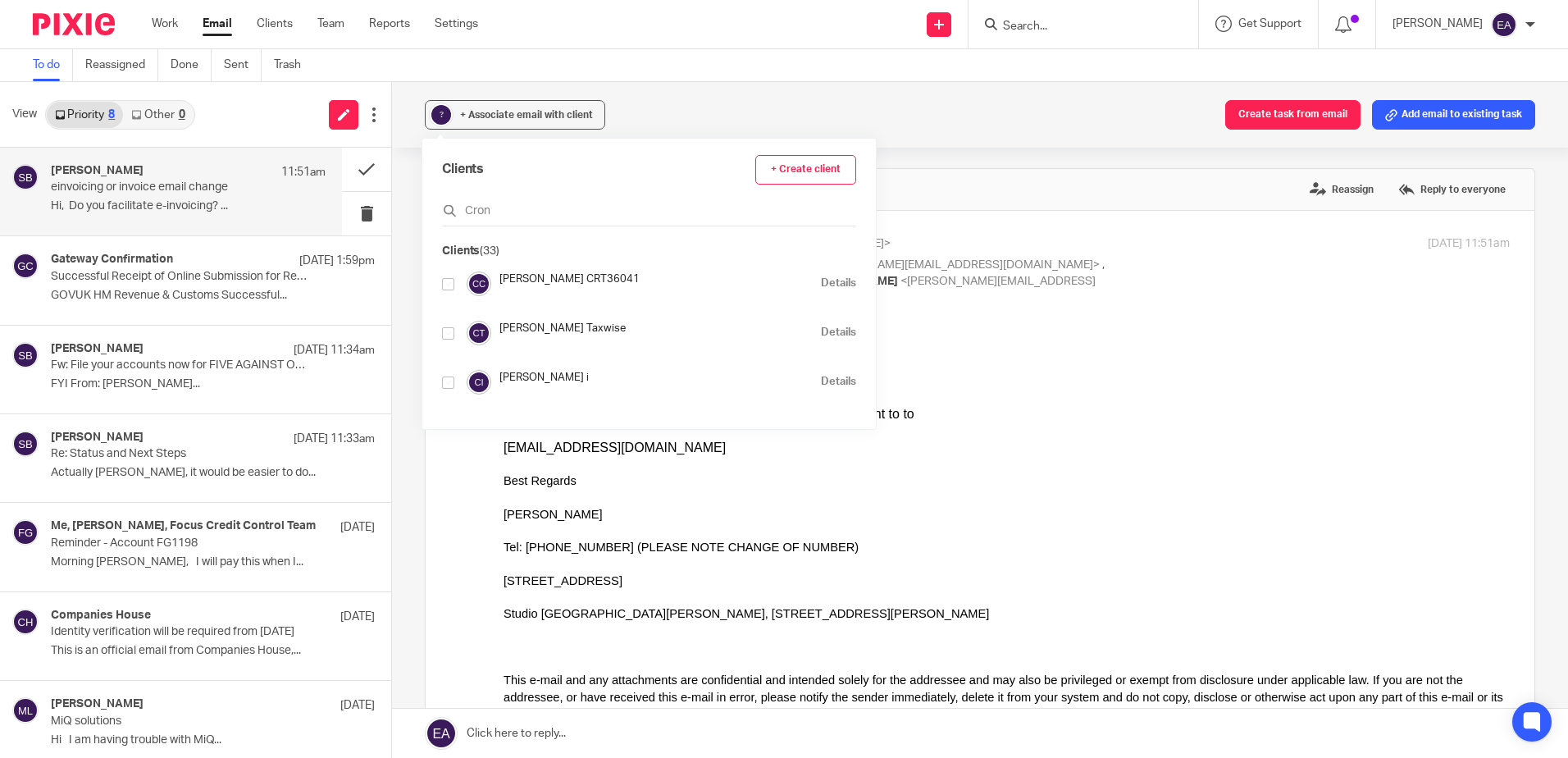
type input "Cron"
click at [448, 384] on input "checkbox" at bounding box center [448, 382] width 13 height 13
checkbox input "true"
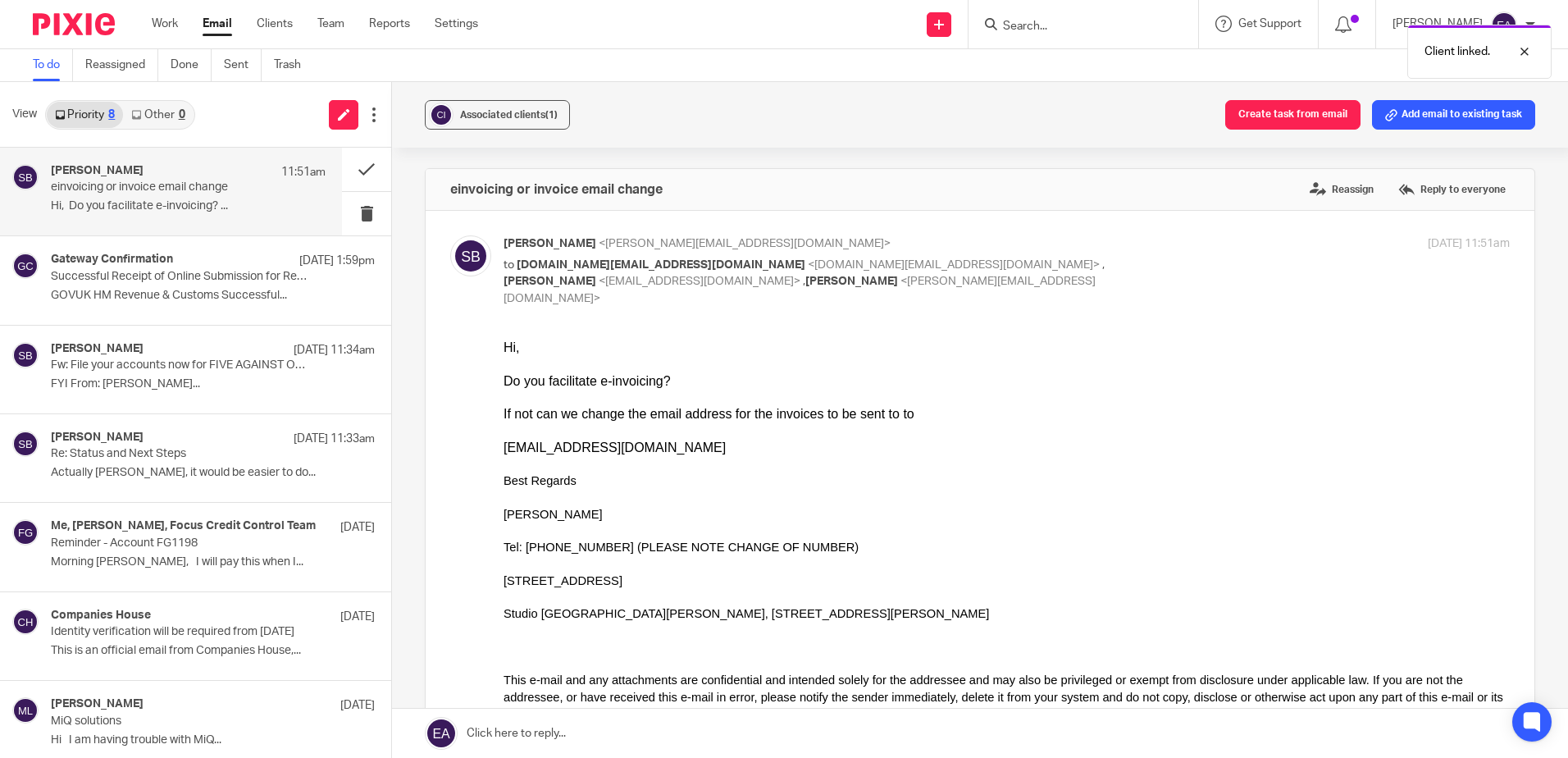
click at [944, 178] on div "einvoicing or invoice email change Reassign Reply to everyone" at bounding box center [981, 189] width 1109 height 41
click at [342, 170] on button at bounding box center [366, 170] width 50 height 44
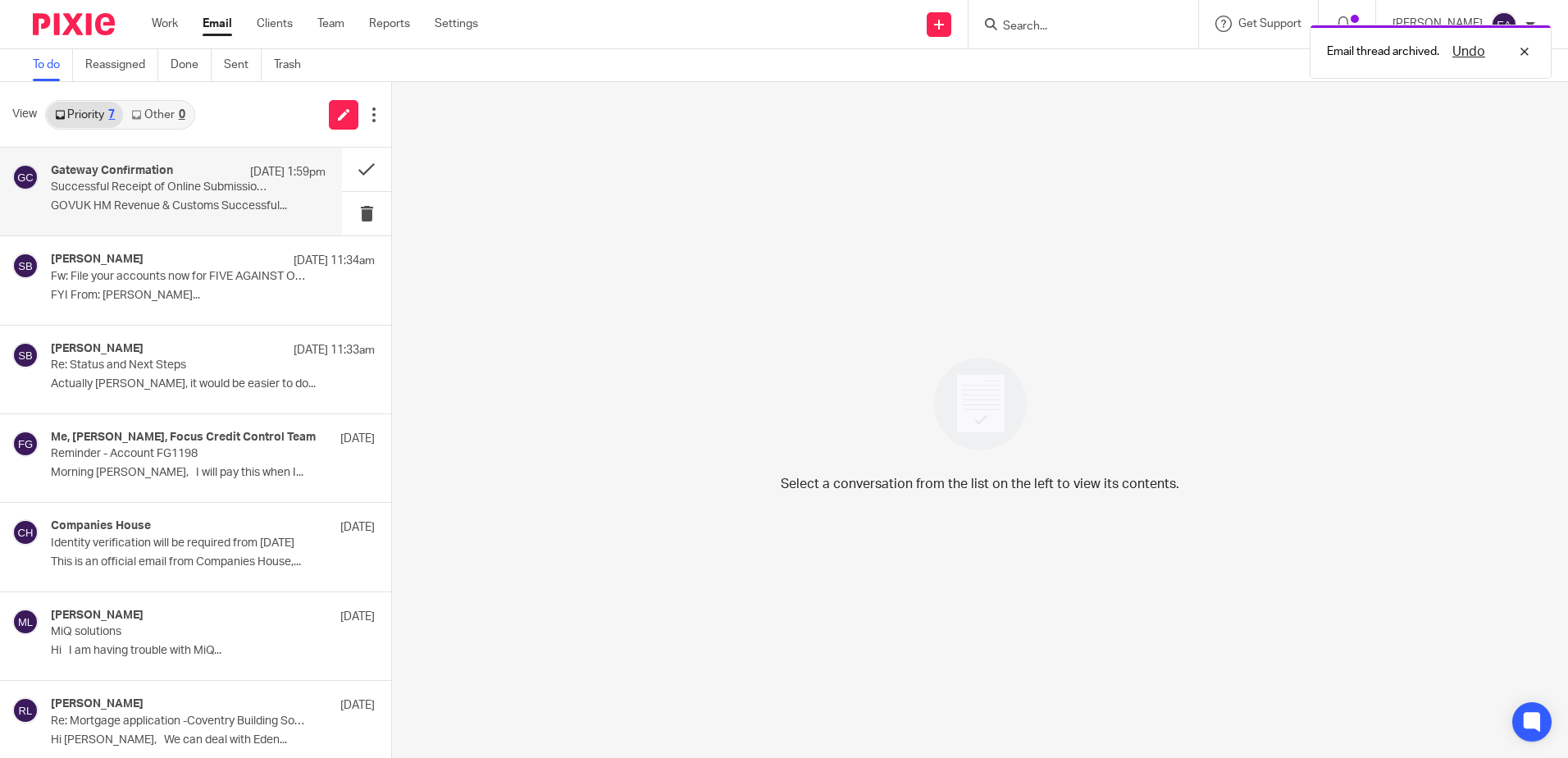
click at [124, 188] on p "Successful Receipt of Online Submission for Reference 846/XA12346" at bounding box center [161, 187] width 220 height 14
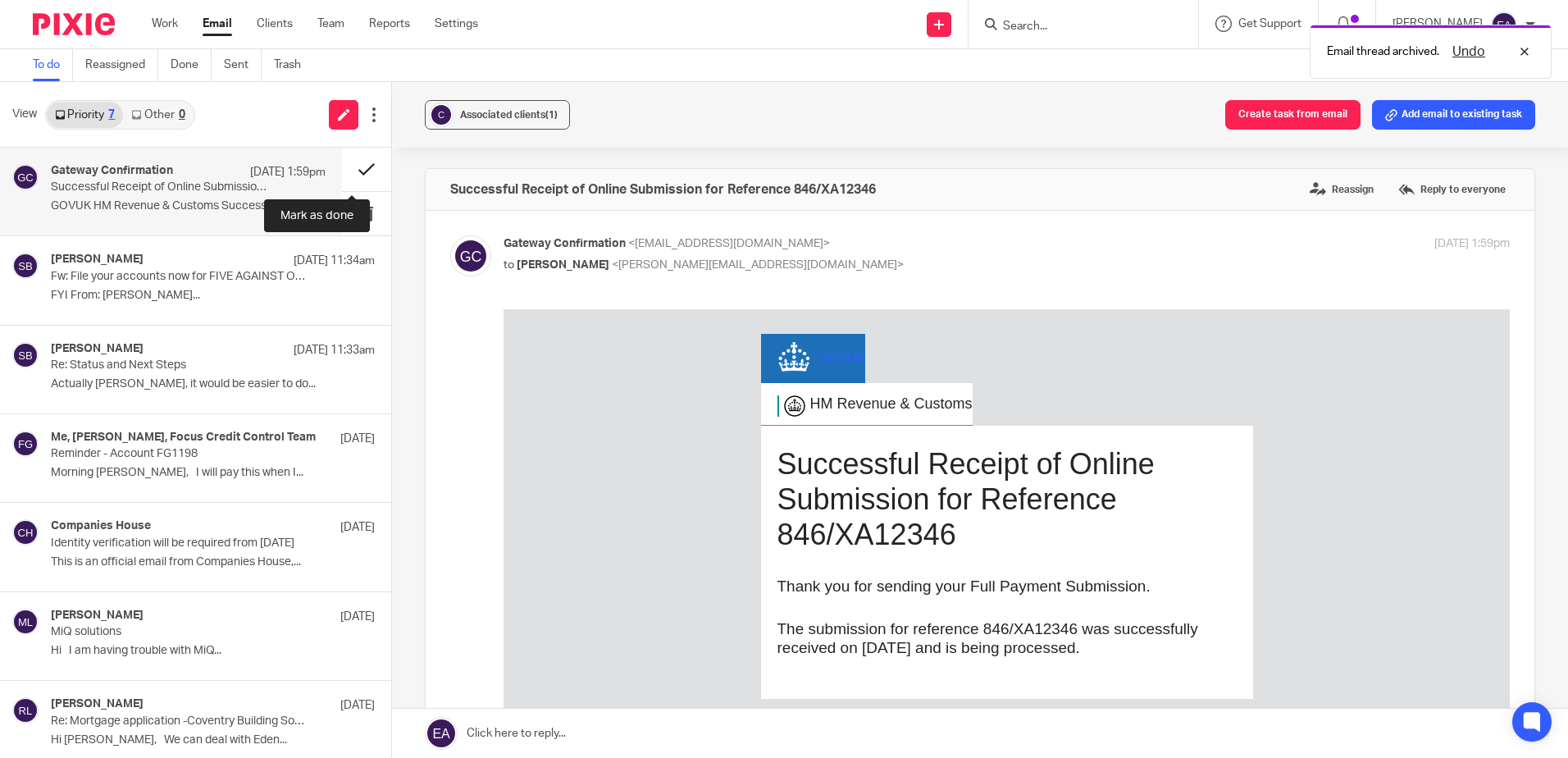
click at [348, 169] on button at bounding box center [366, 170] width 50 height 44
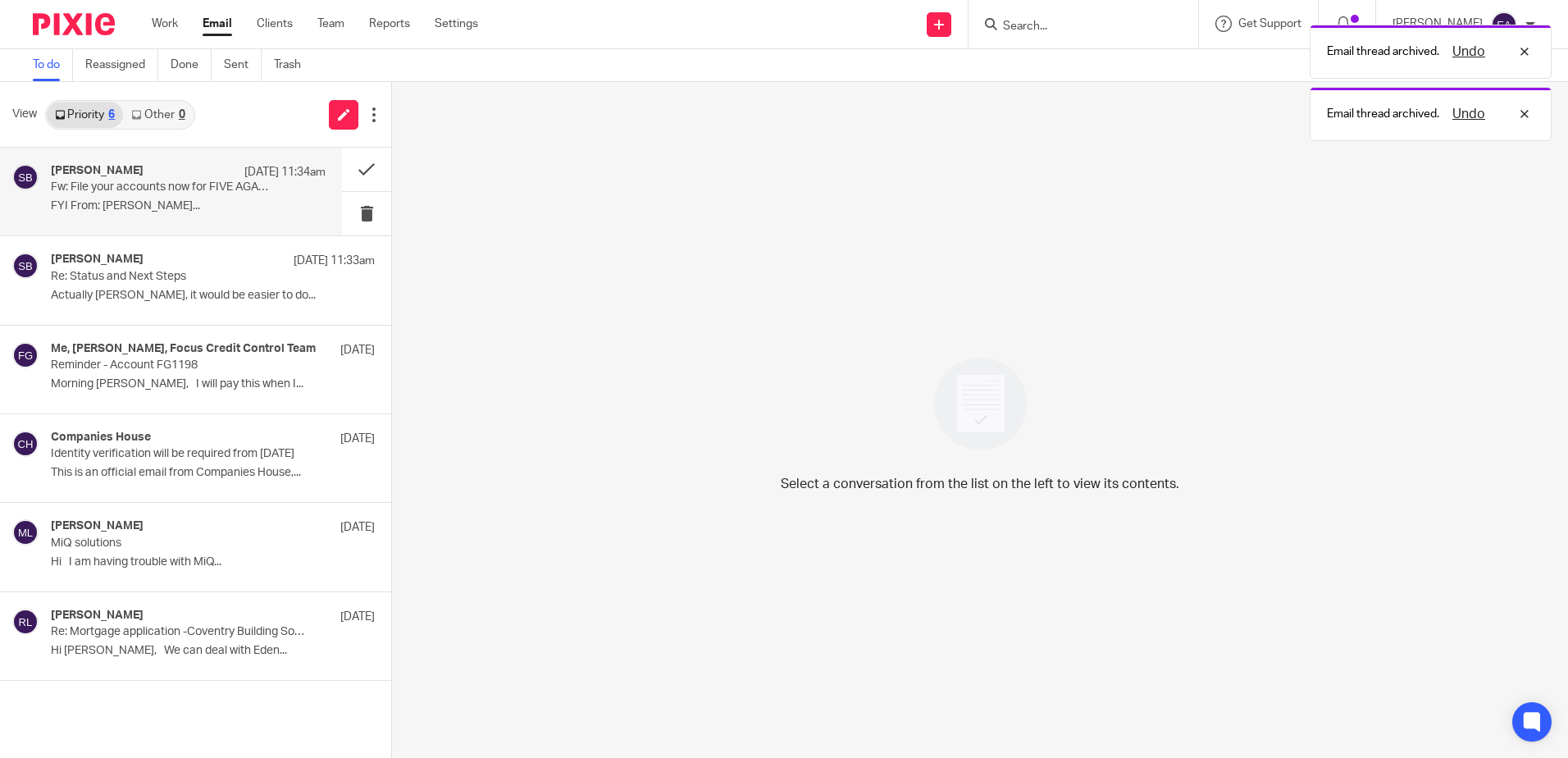
click at [122, 197] on div "[PERSON_NAME] [DATE] 11:34am Fw: File your accounts now for FIVE AGAINST ONE LT…" at bounding box center [188, 191] width 275 height 55
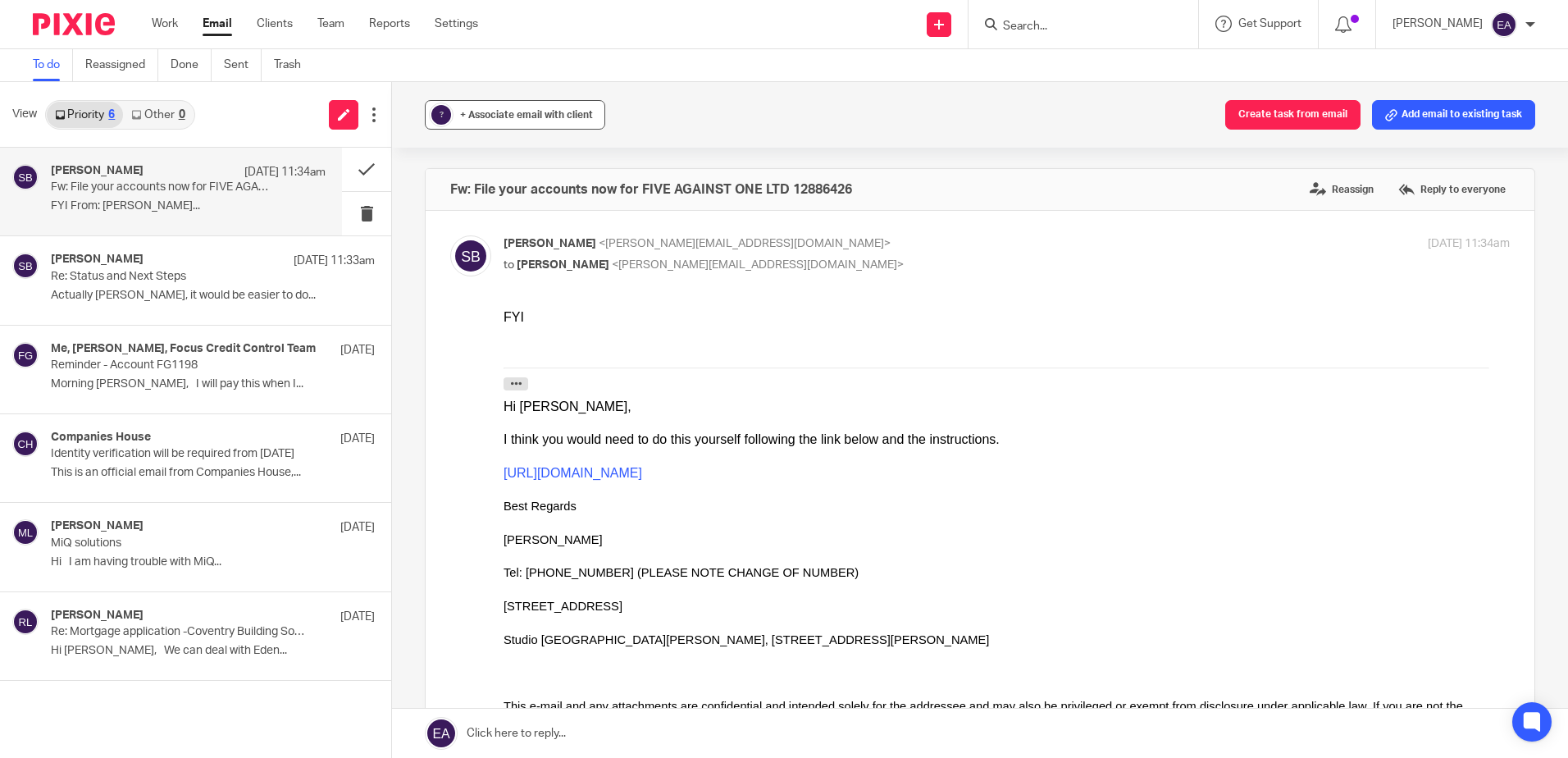
click at [508, 114] on span "+ Associate email with client" at bounding box center [527, 115] width 133 height 10
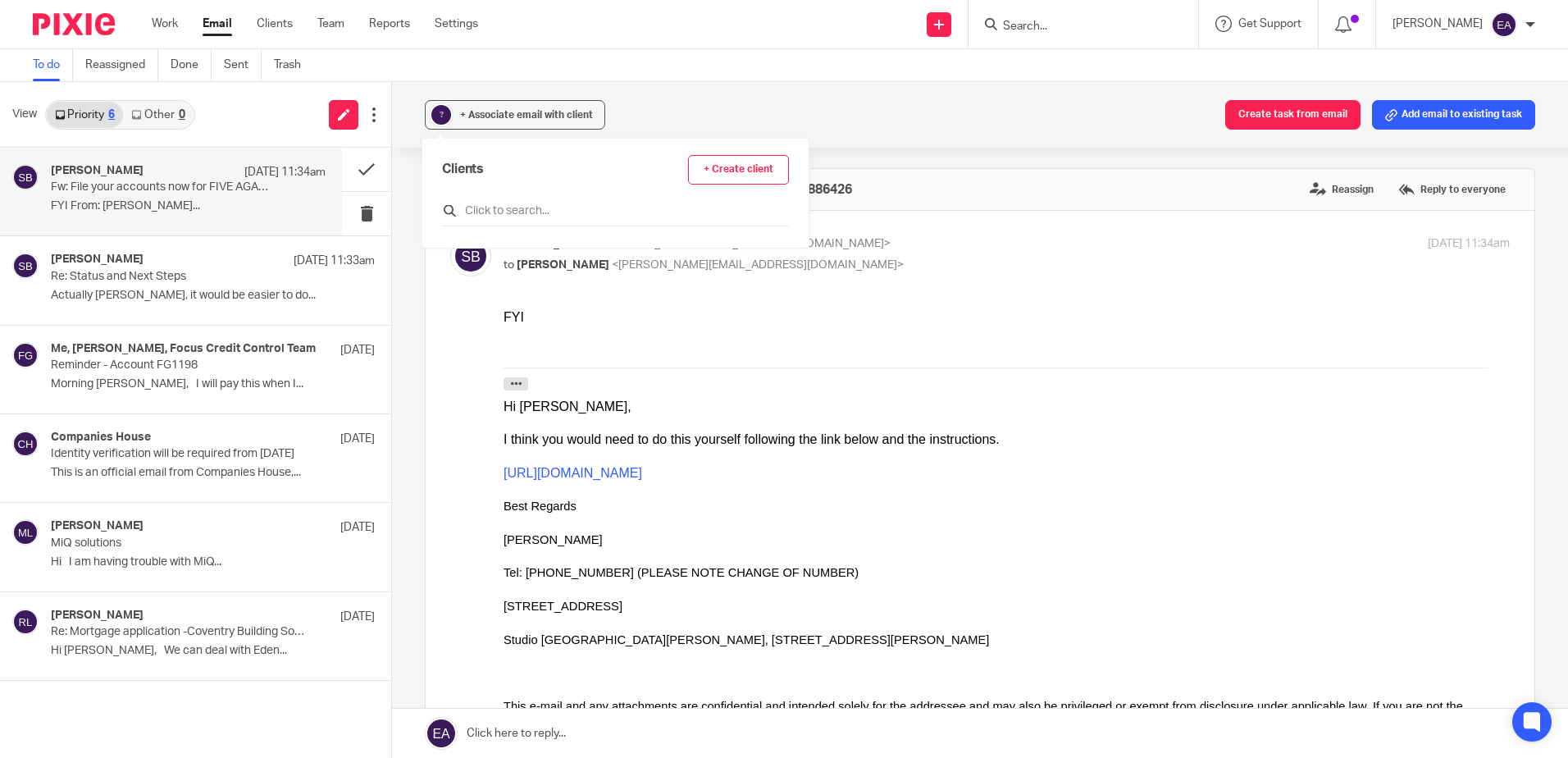
click at [572, 211] on input "text" at bounding box center [615, 211] width 347 height 17
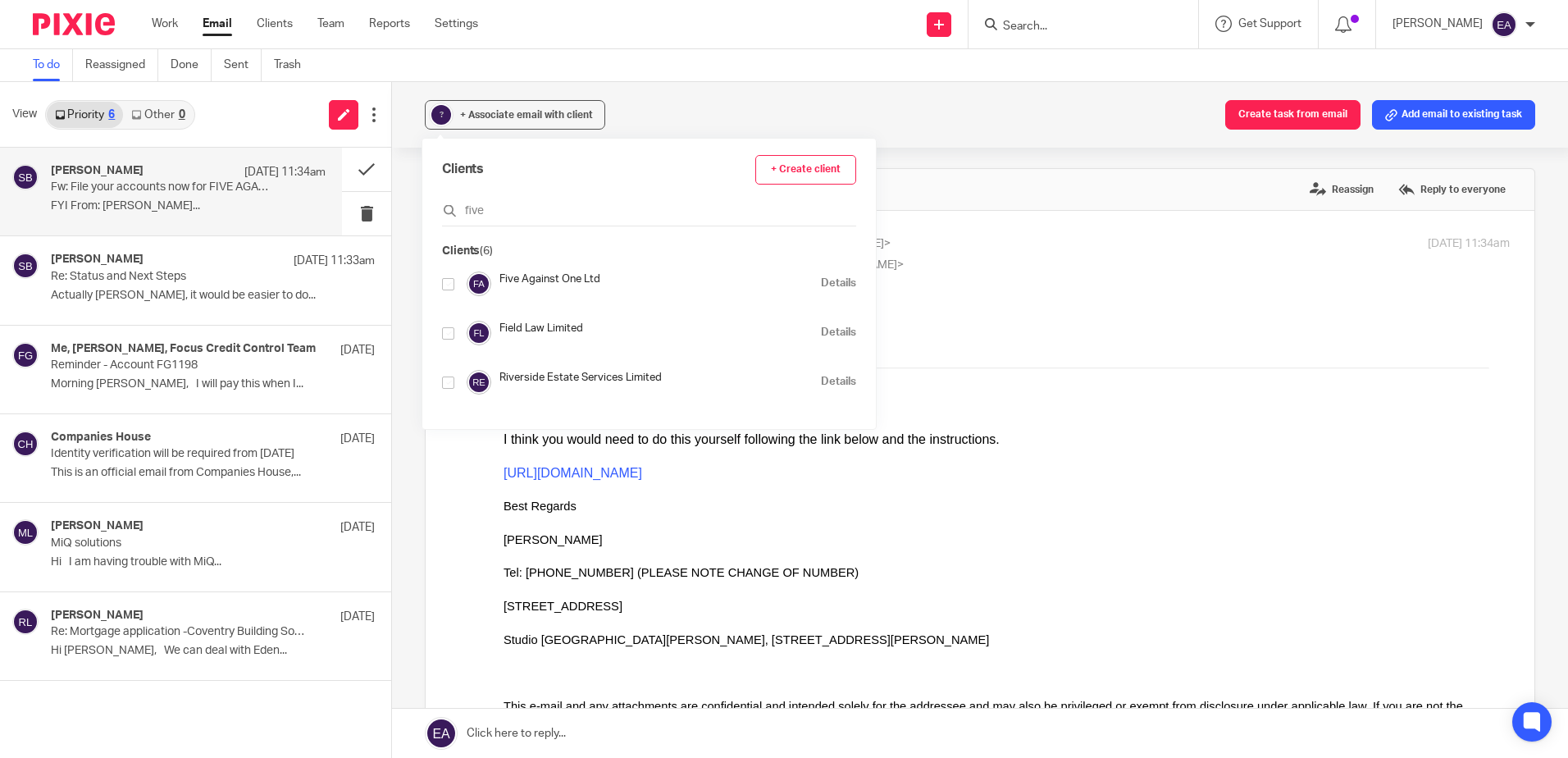
type input "five"
click at [450, 280] on input "checkbox" at bounding box center [448, 284] width 13 height 13
checkbox input "true"
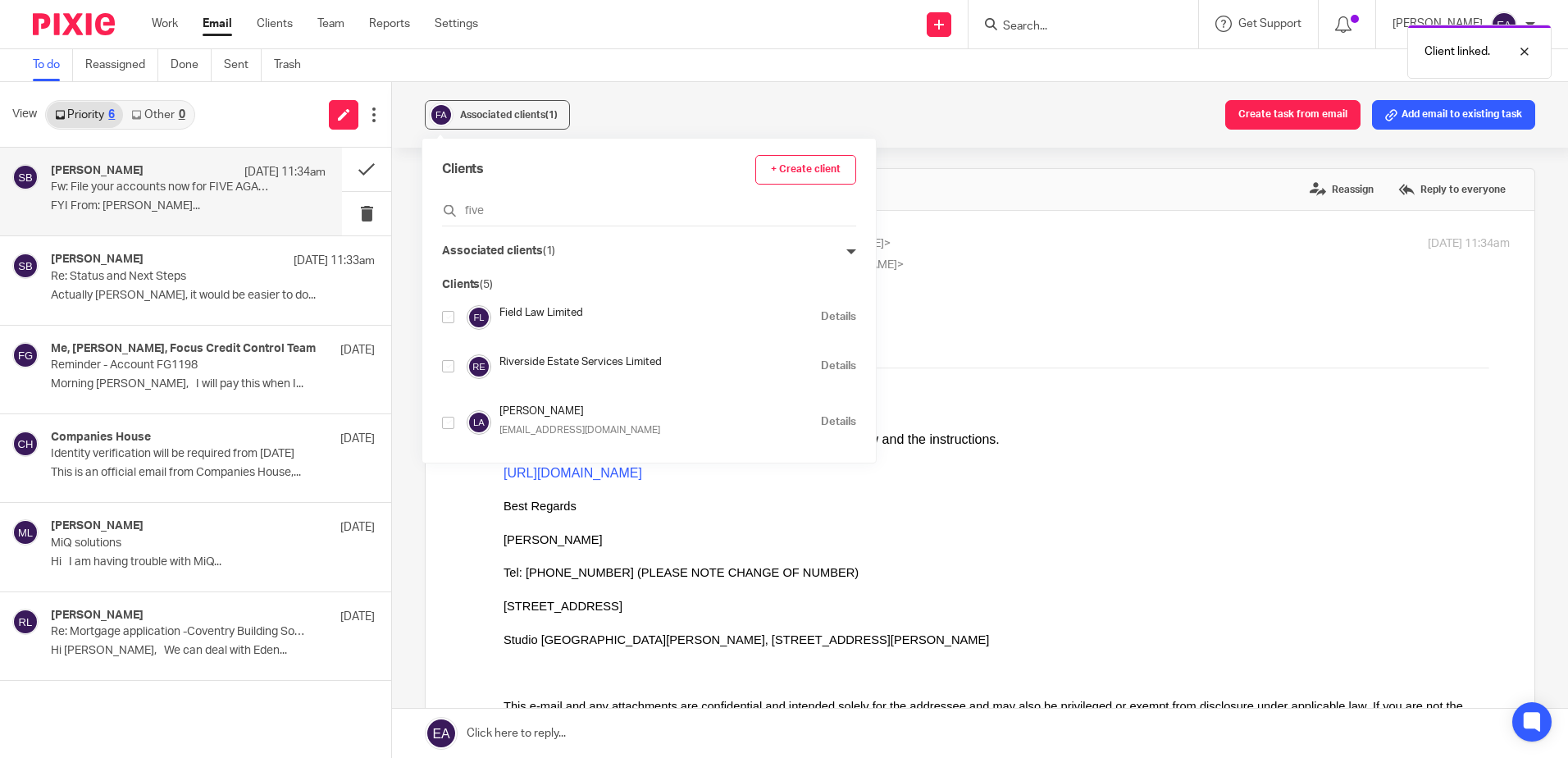
click at [997, 189] on div "Fw: File your accounts now for FIVE AGAINST ONE LTD 12886426 Reassign Reply to …" at bounding box center [981, 189] width 1109 height 41
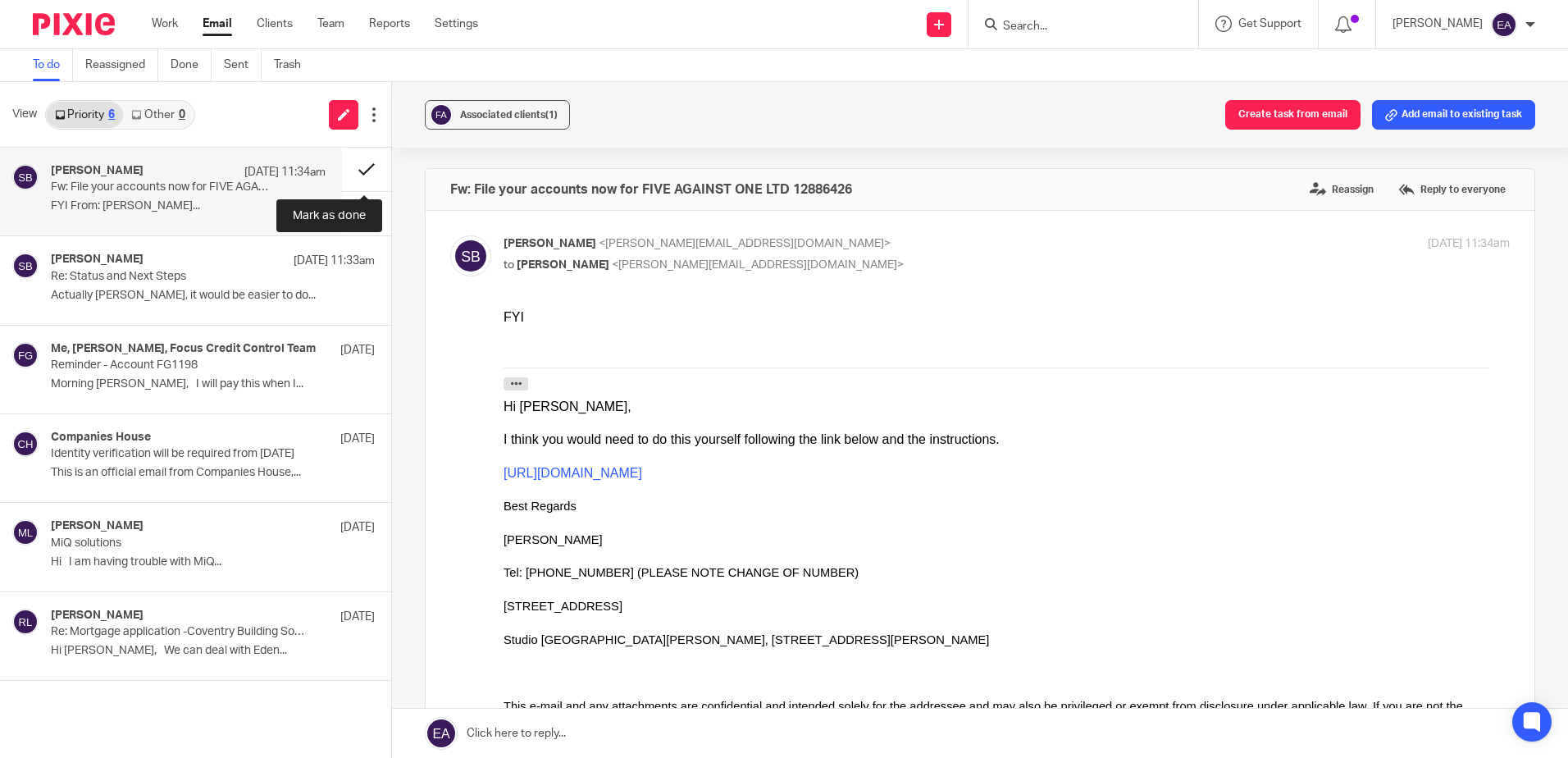
click at [358, 166] on button at bounding box center [366, 170] width 50 height 44
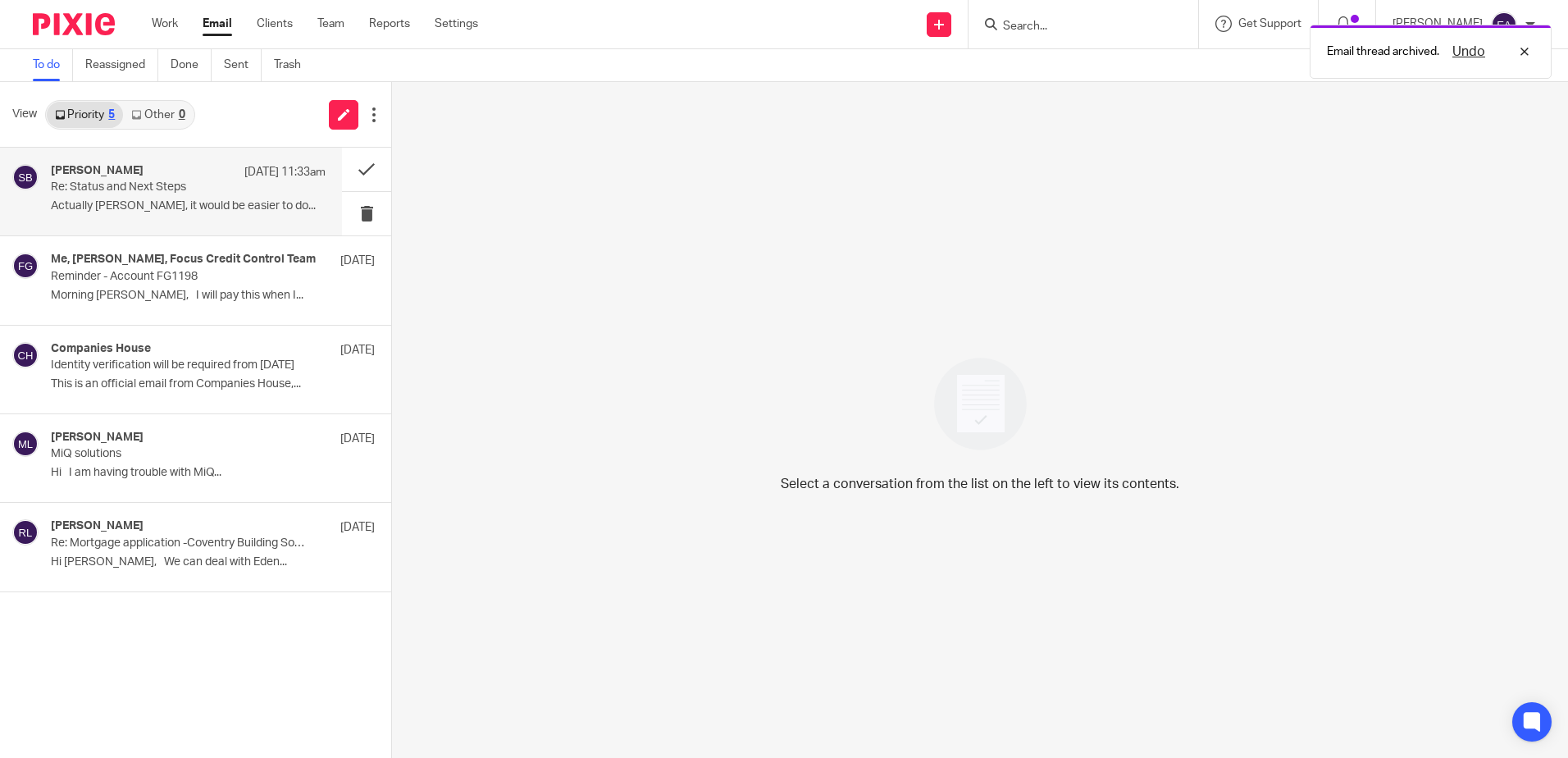
click at [67, 193] on p "Re: Status and Next Steps" at bounding box center [161, 187] width 220 height 14
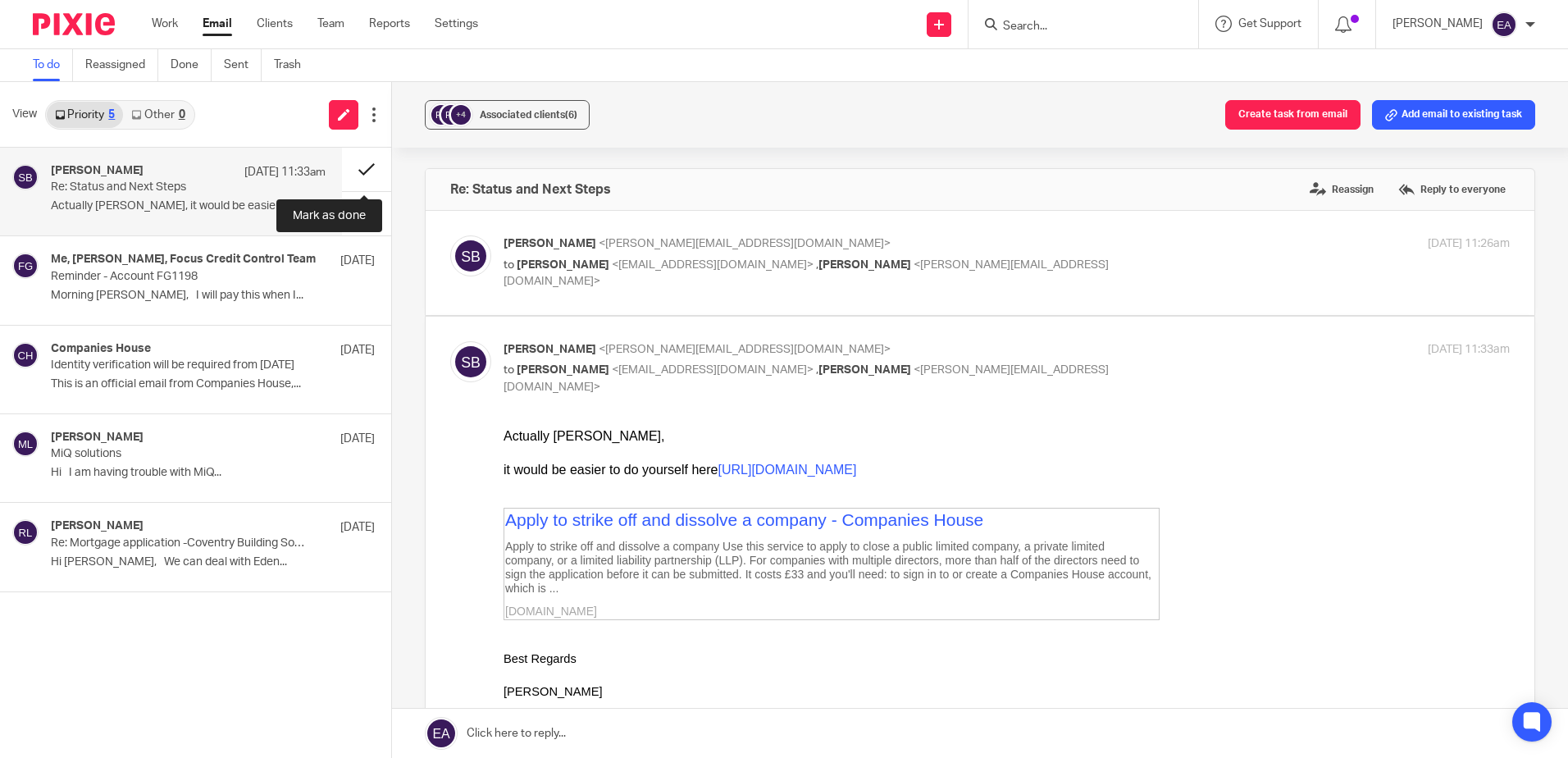
click at [365, 167] on button at bounding box center [366, 170] width 50 height 44
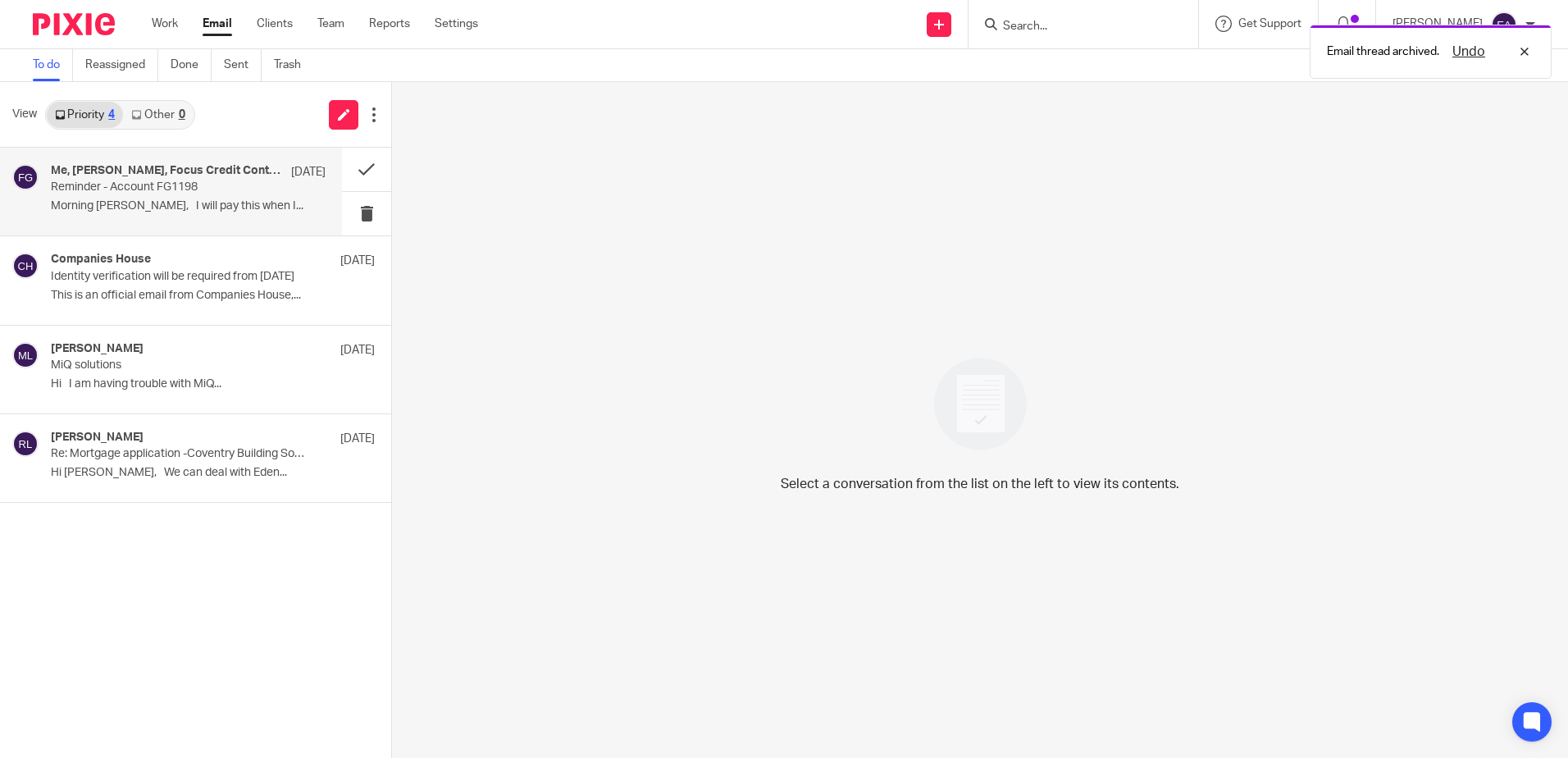
click at [124, 190] on p "Reminder - Account FG1198" at bounding box center [161, 187] width 220 height 14
